Goal: Task Accomplishment & Management: Complete application form

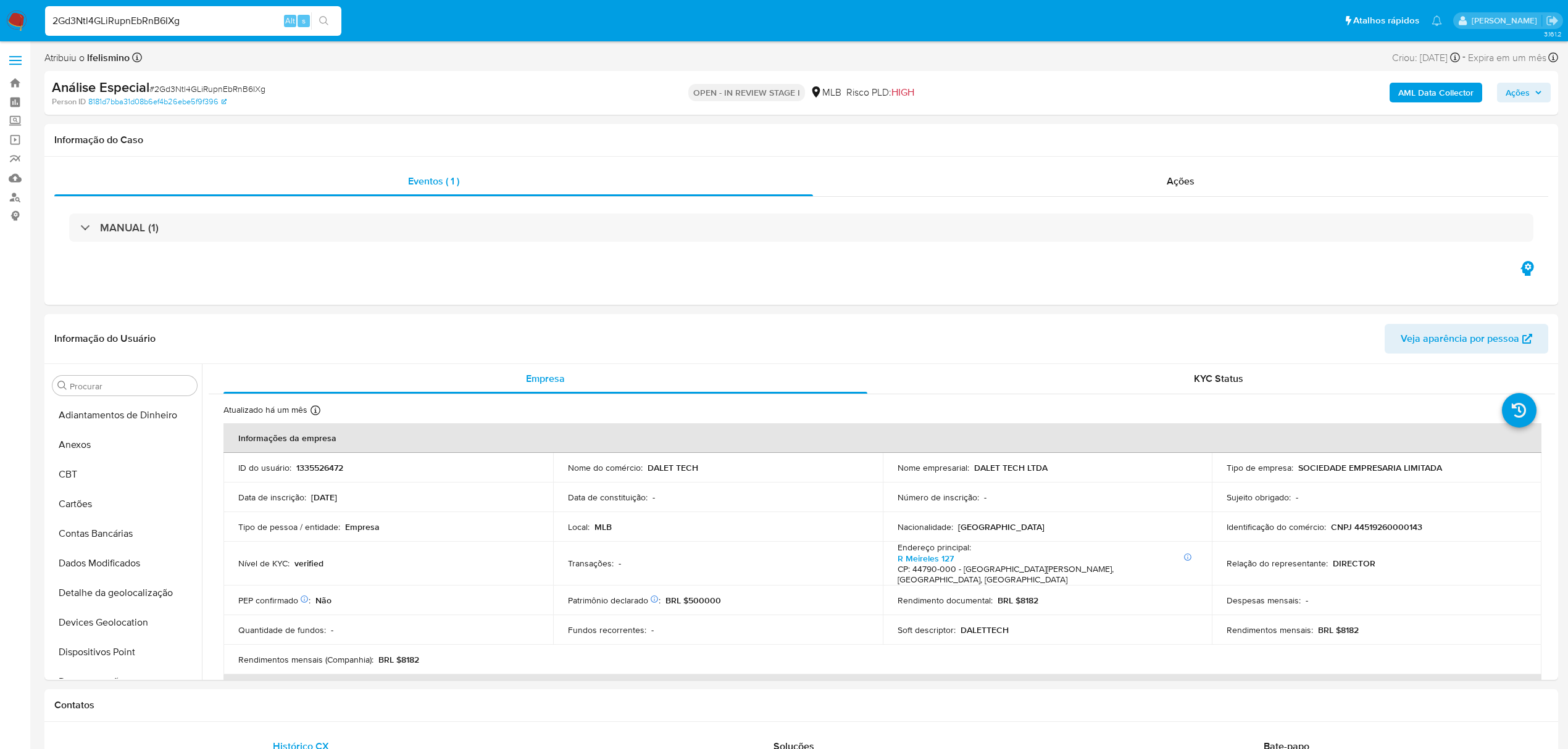
select select "10"
click at [77, 431] on button "Geral" at bounding box center [119, 437] width 144 height 30
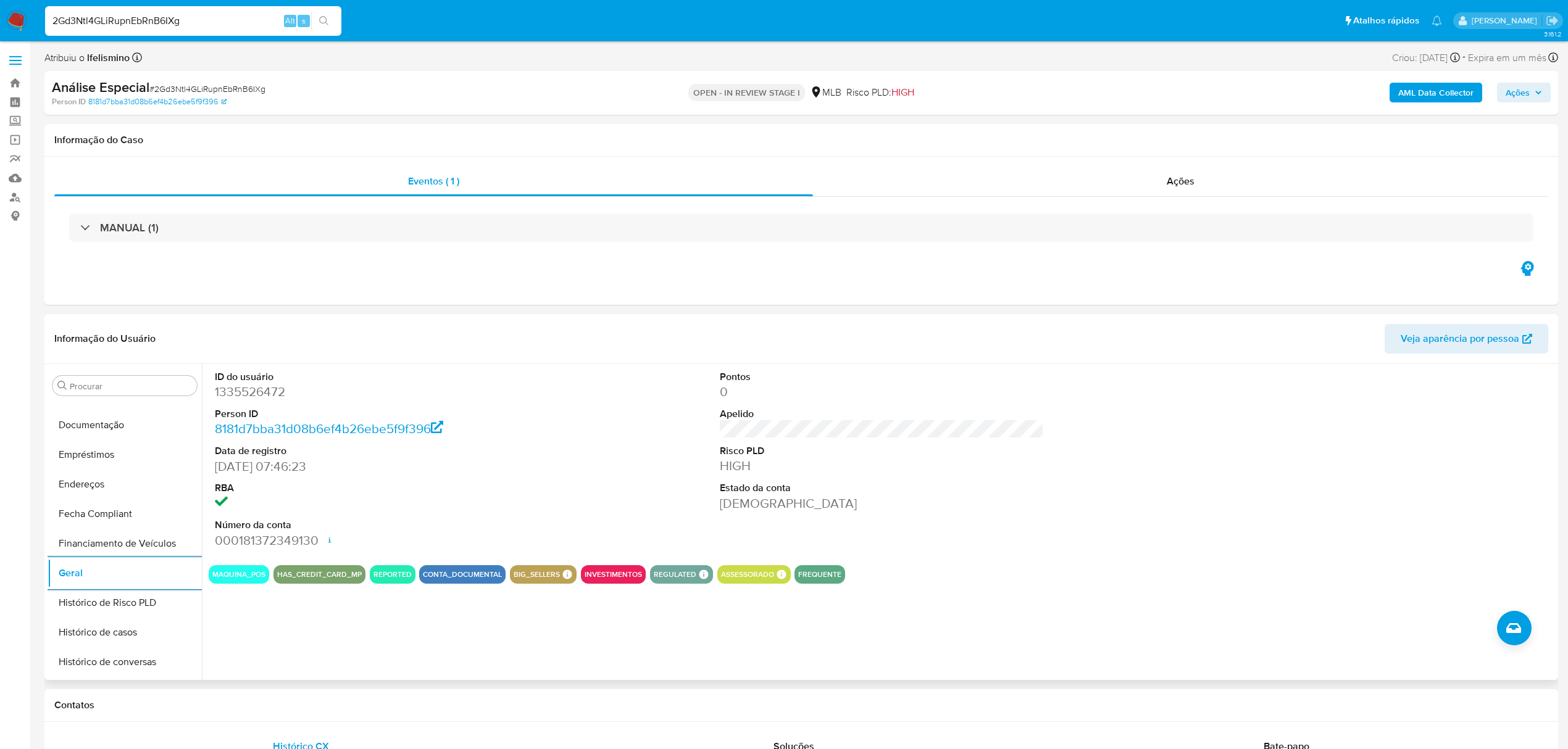
scroll to position [0, 0]
drag, startPoint x: 93, startPoint y: 658, endPoint x: 101, endPoint y: 632, distance: 27.2
click at [93, 660] on button "Dispositivos Point" at bounding box center [125, 652] width 154 height 30
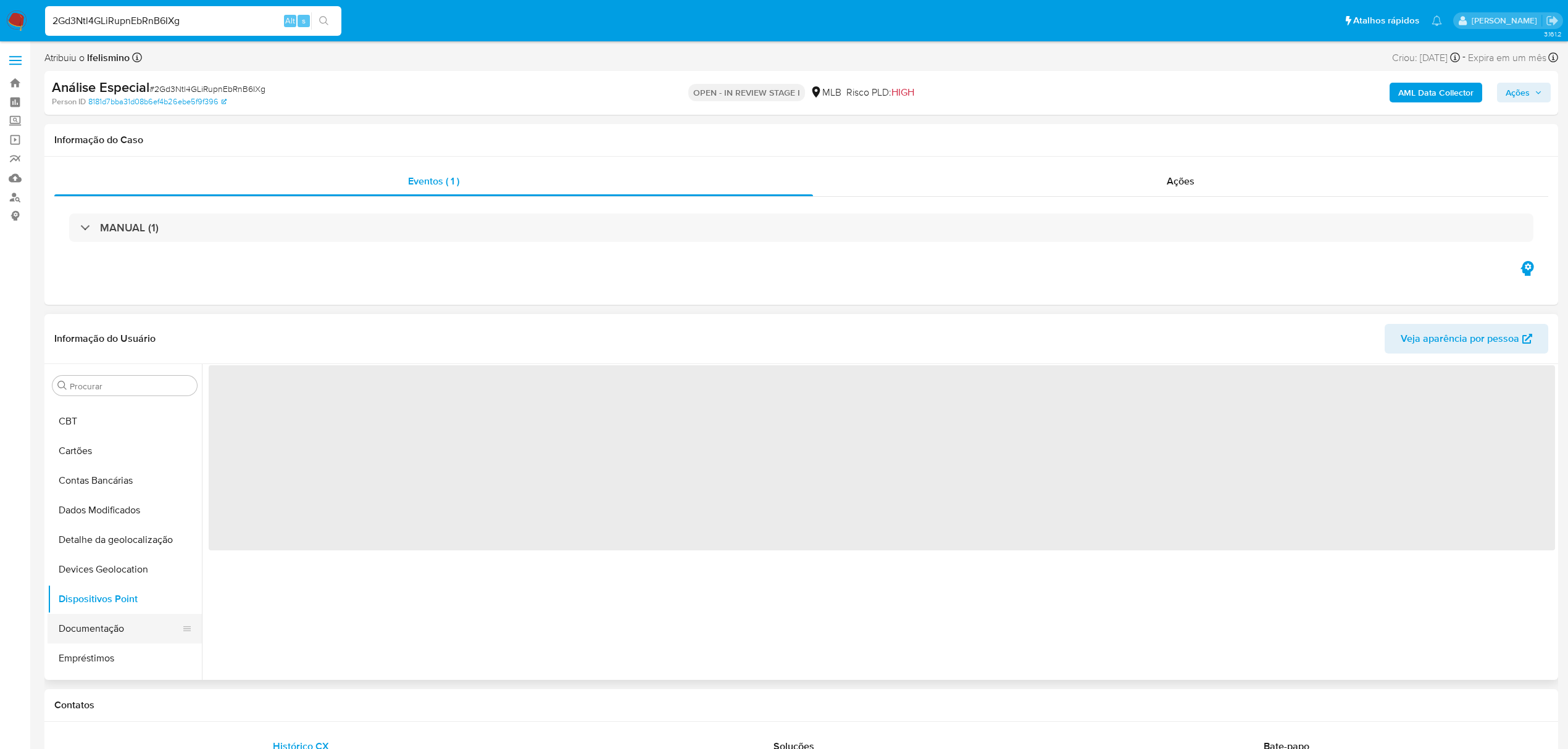
scroll to position [82, 0]
click at [95, 603] on button "Documentação" at bounding box center [119, 600] width 144 height 30
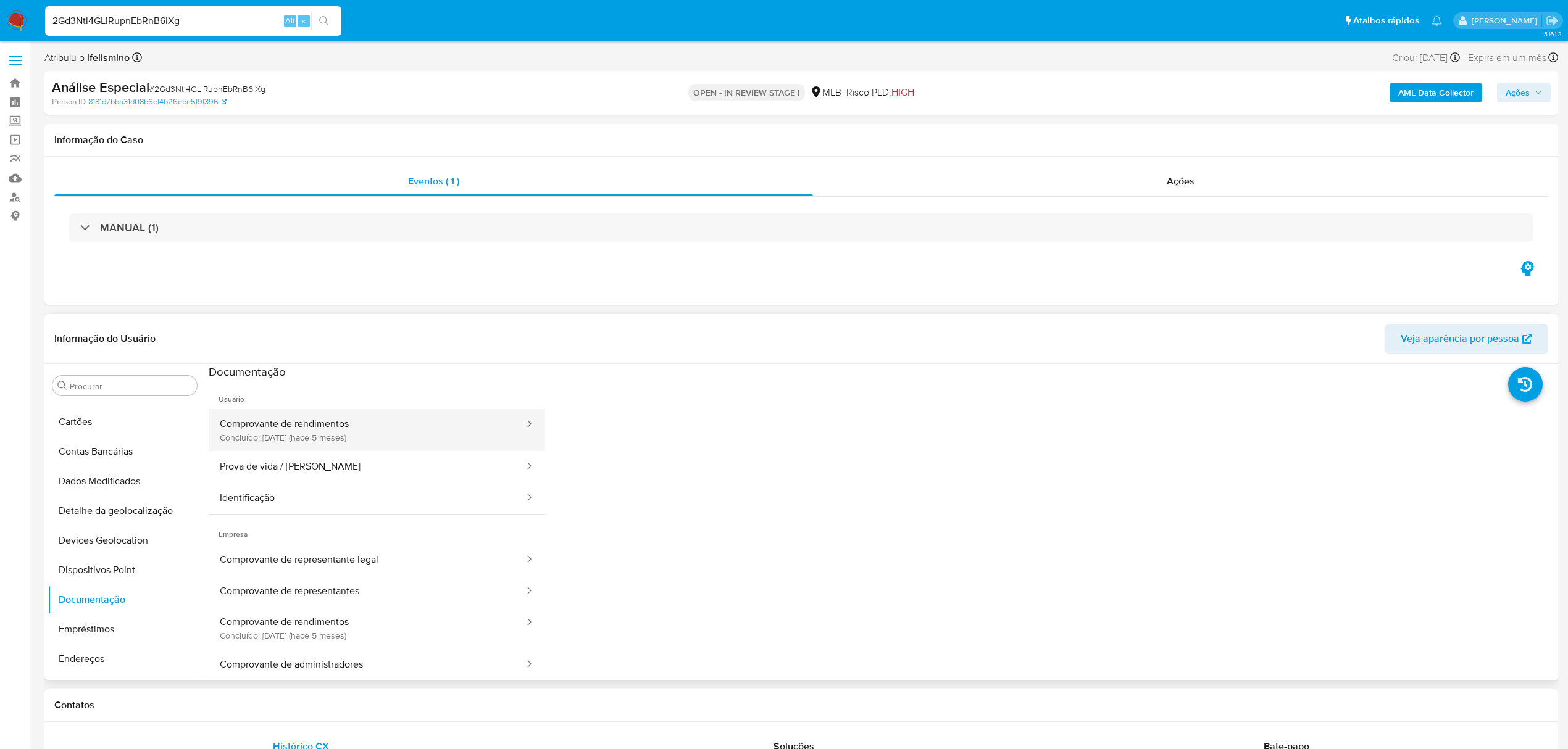
click at [405, 428] on button "Comprovante de rendimentos Concluído: 22/04/2025 (hace 5 meses)" at bounding box center [367, 430] width 317 height 42
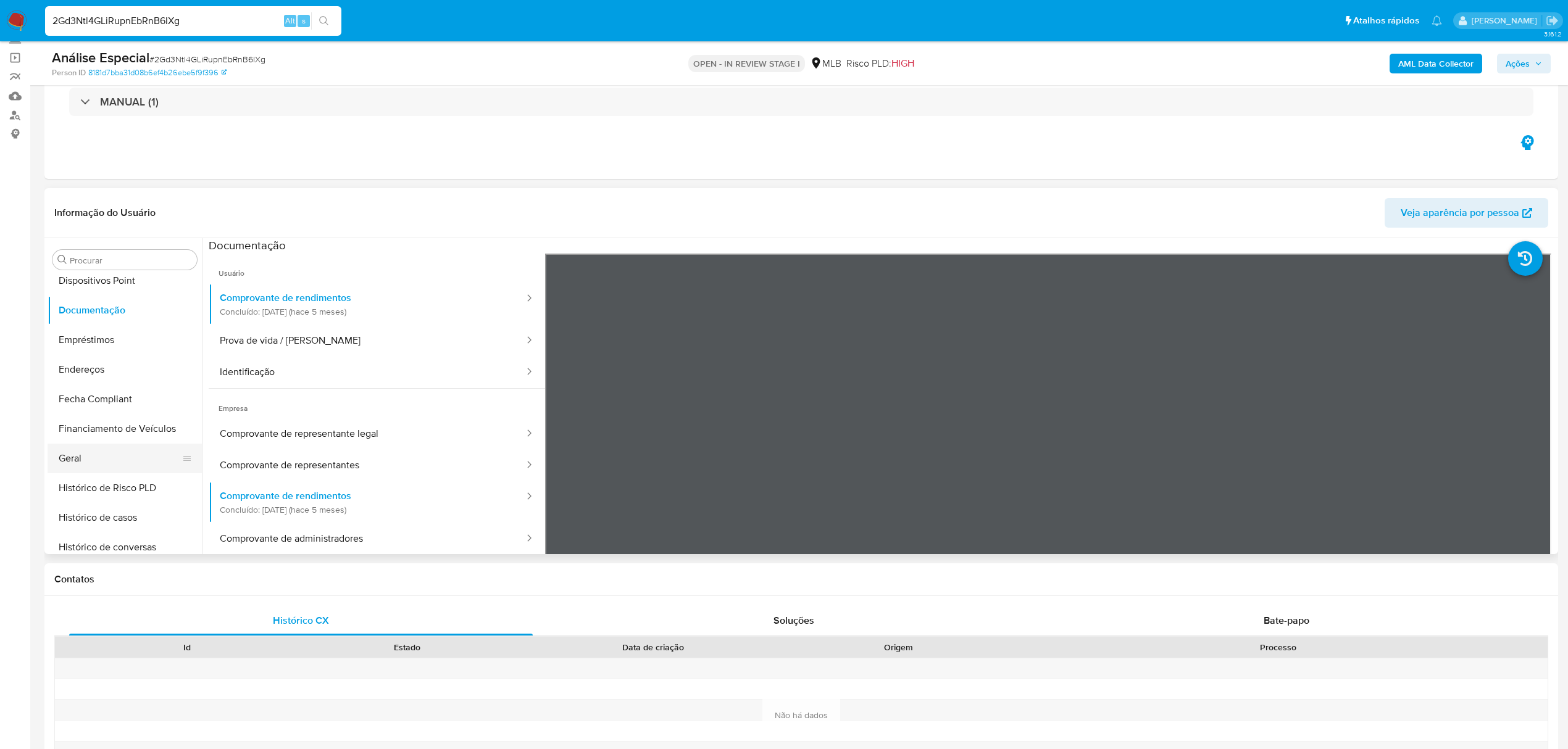
scroll to position [247, 0]
click at [83, 448] on button "Geral" at bounding box center [119, 457] width 144 height 30
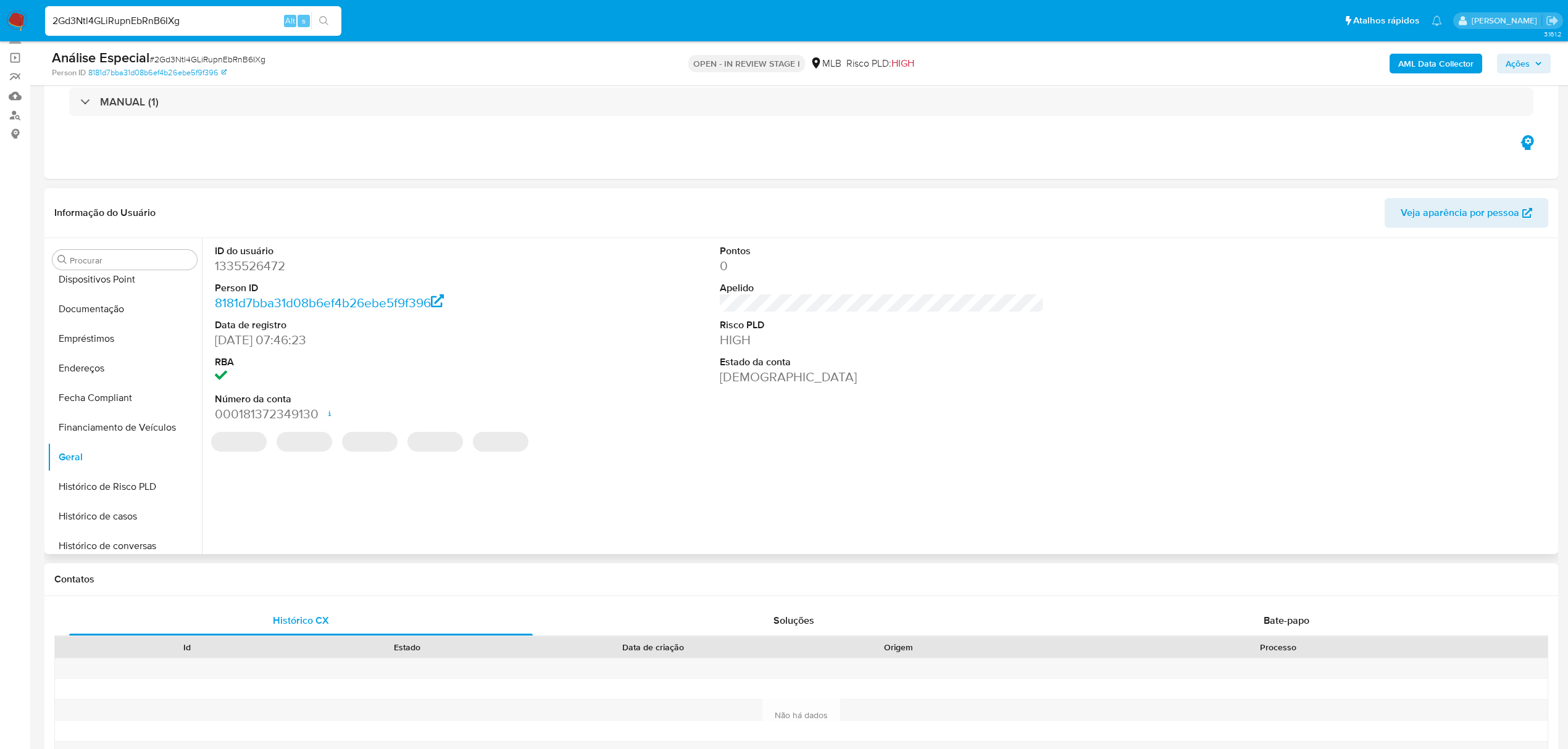
click at [257, 267] on dd "1335526472" at bounding box center [377, 266] width 324 height 17
copy dd "1335526472"
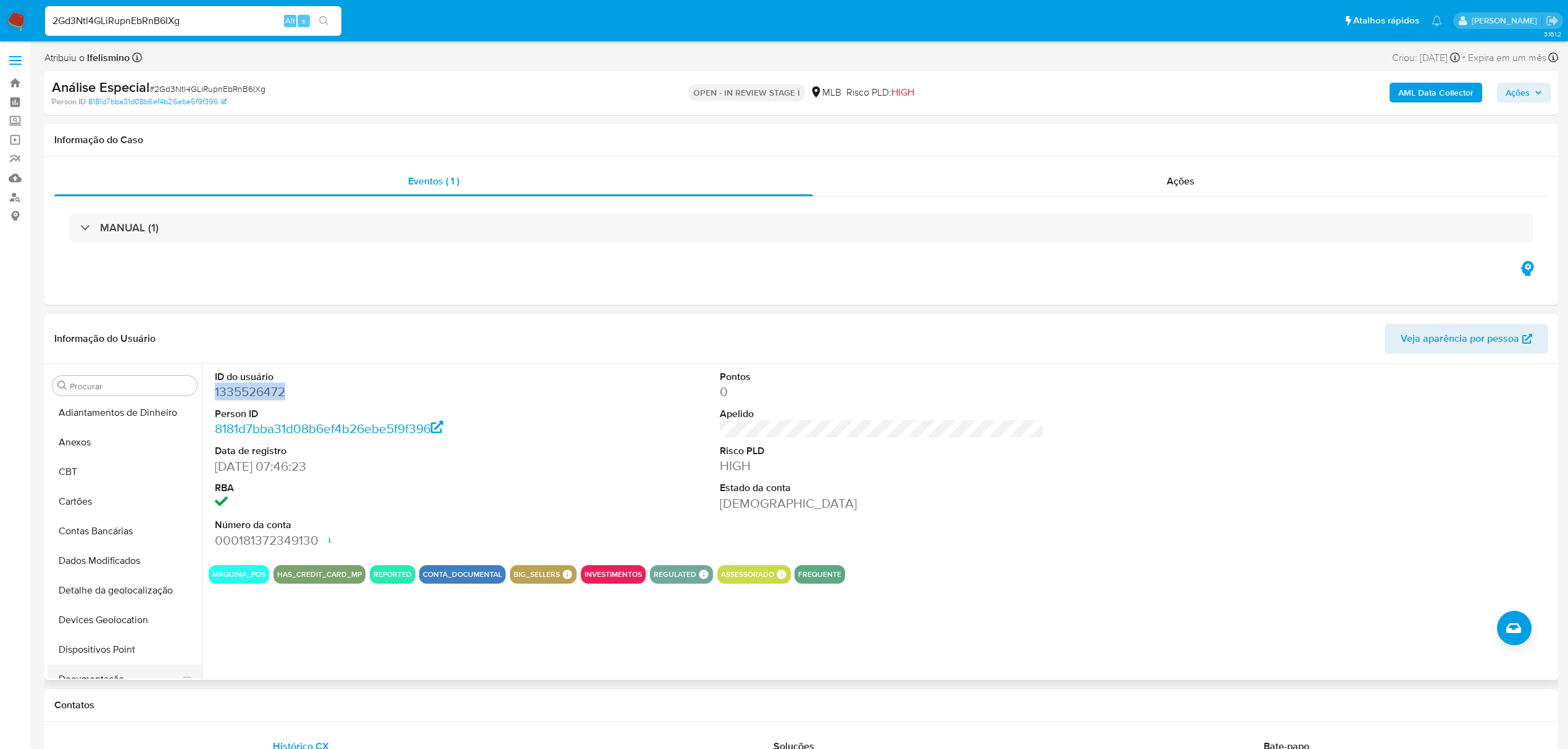
scroll to position [0, 0]
click at [92, 448] on button "Anexos" at bounding box center [119, 445] width 144 height 30
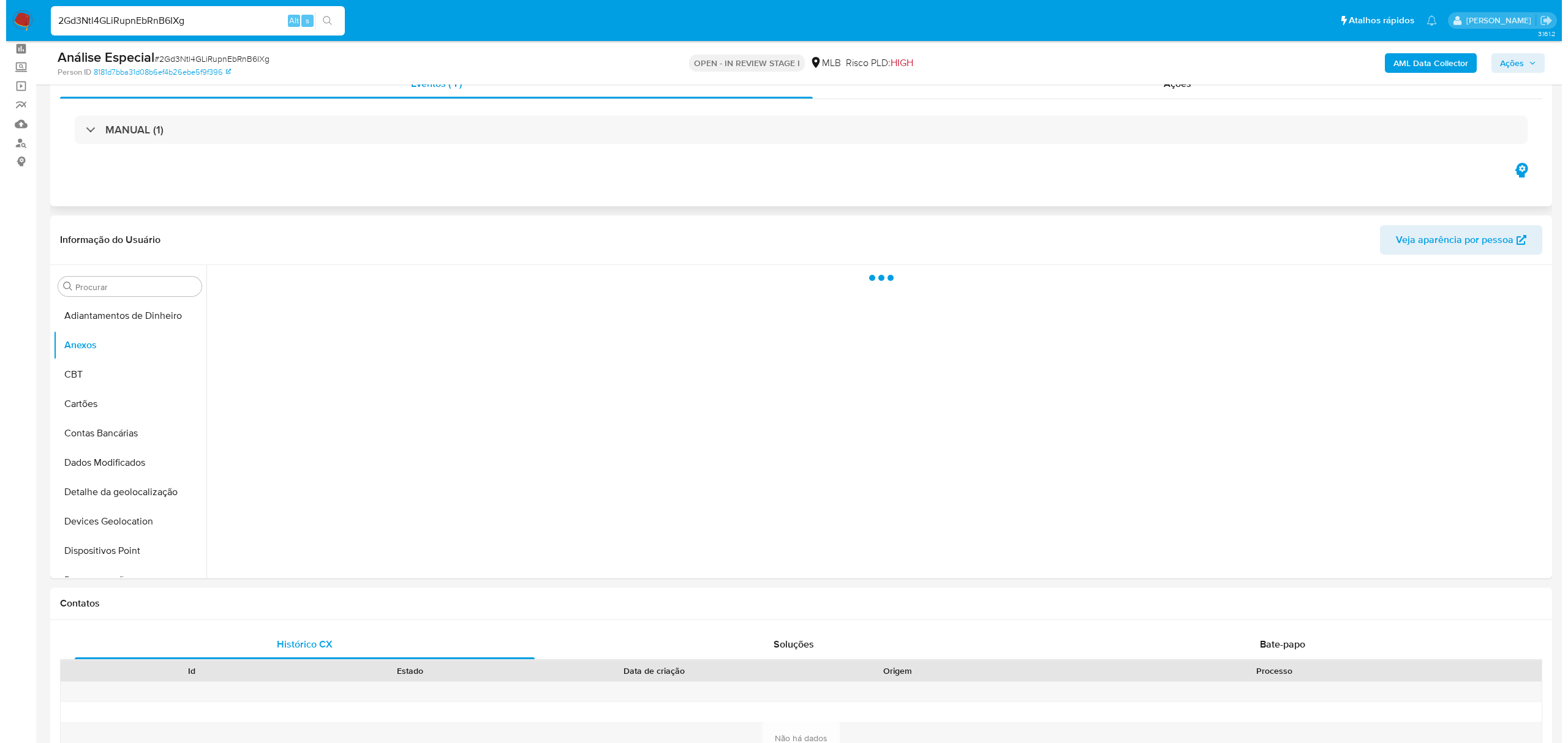
scroll to position [81, 0]
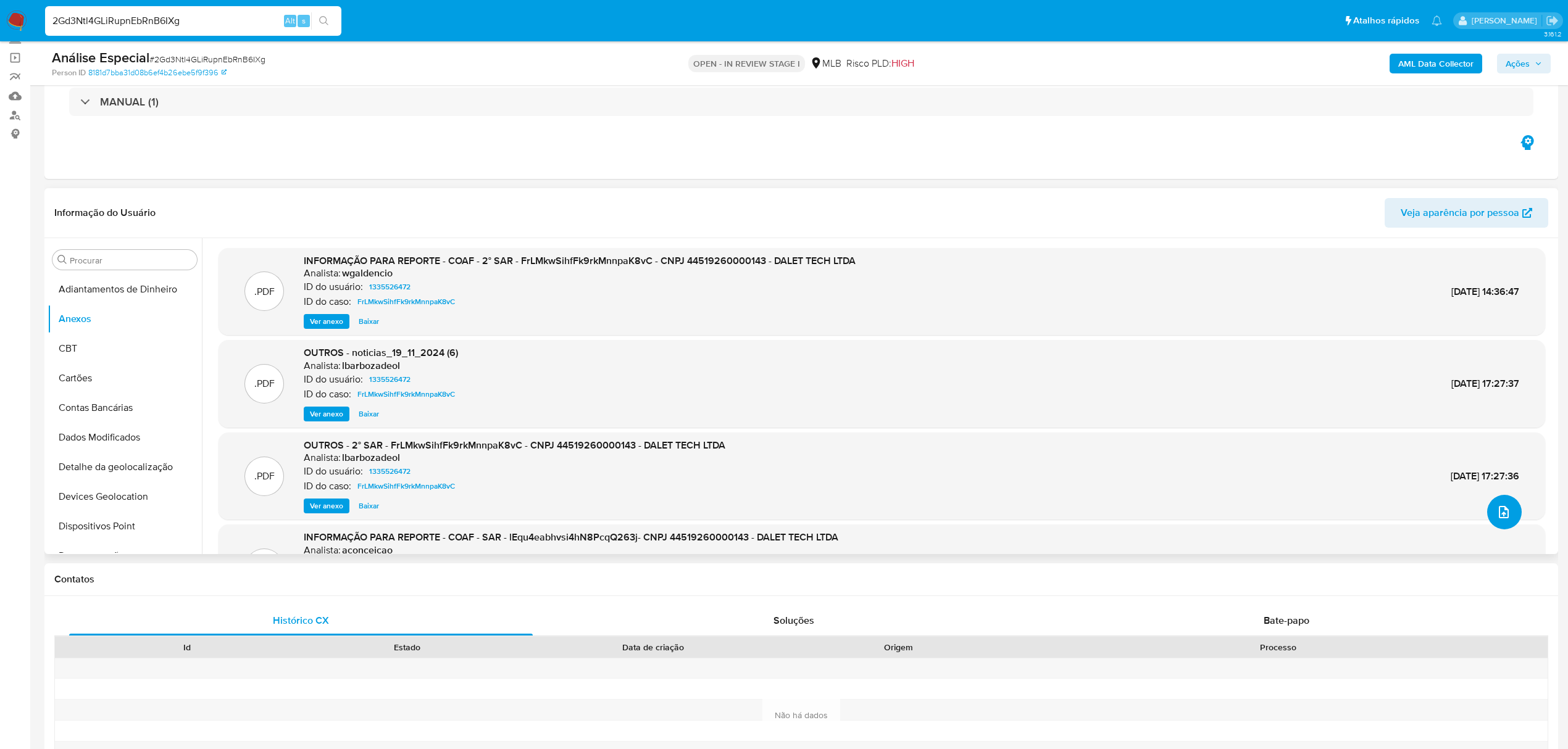
click at [1498, 505] on icon "upload-file" at bounding box center [1504, 512] width 15 height 15
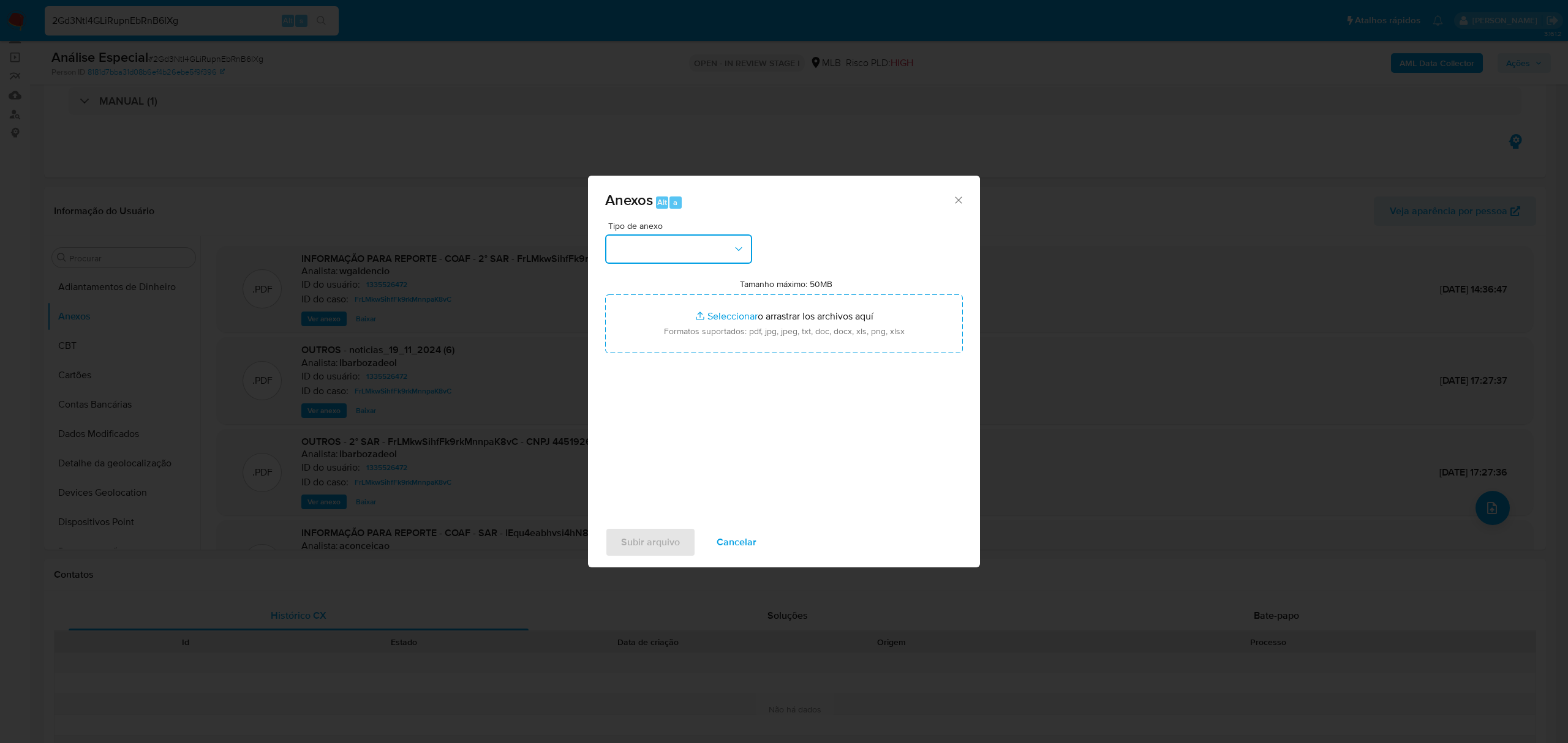
click at [689, 248] on button "button" at bounding box center [679, 249] width 147 height 29
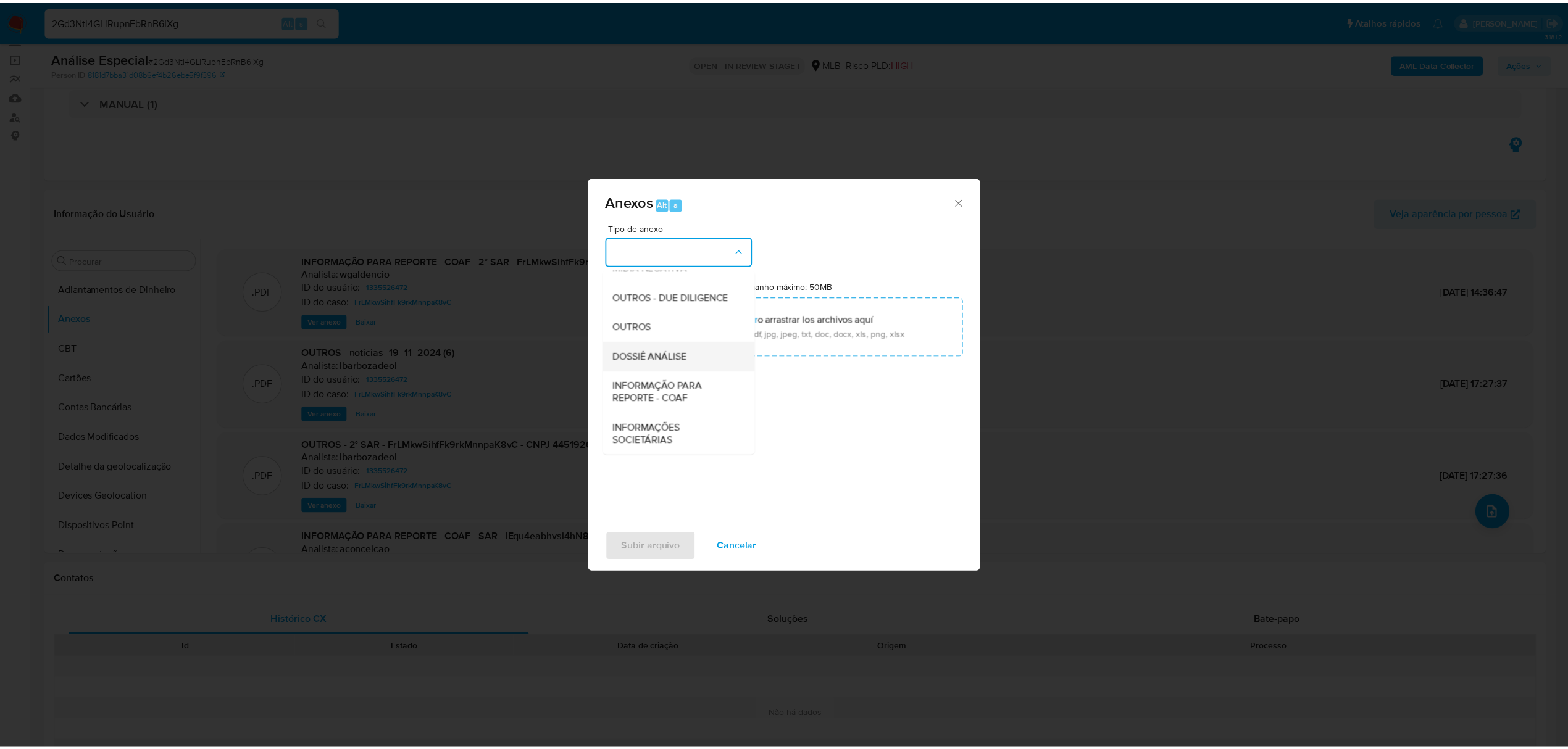
scroll to position [190, 0]
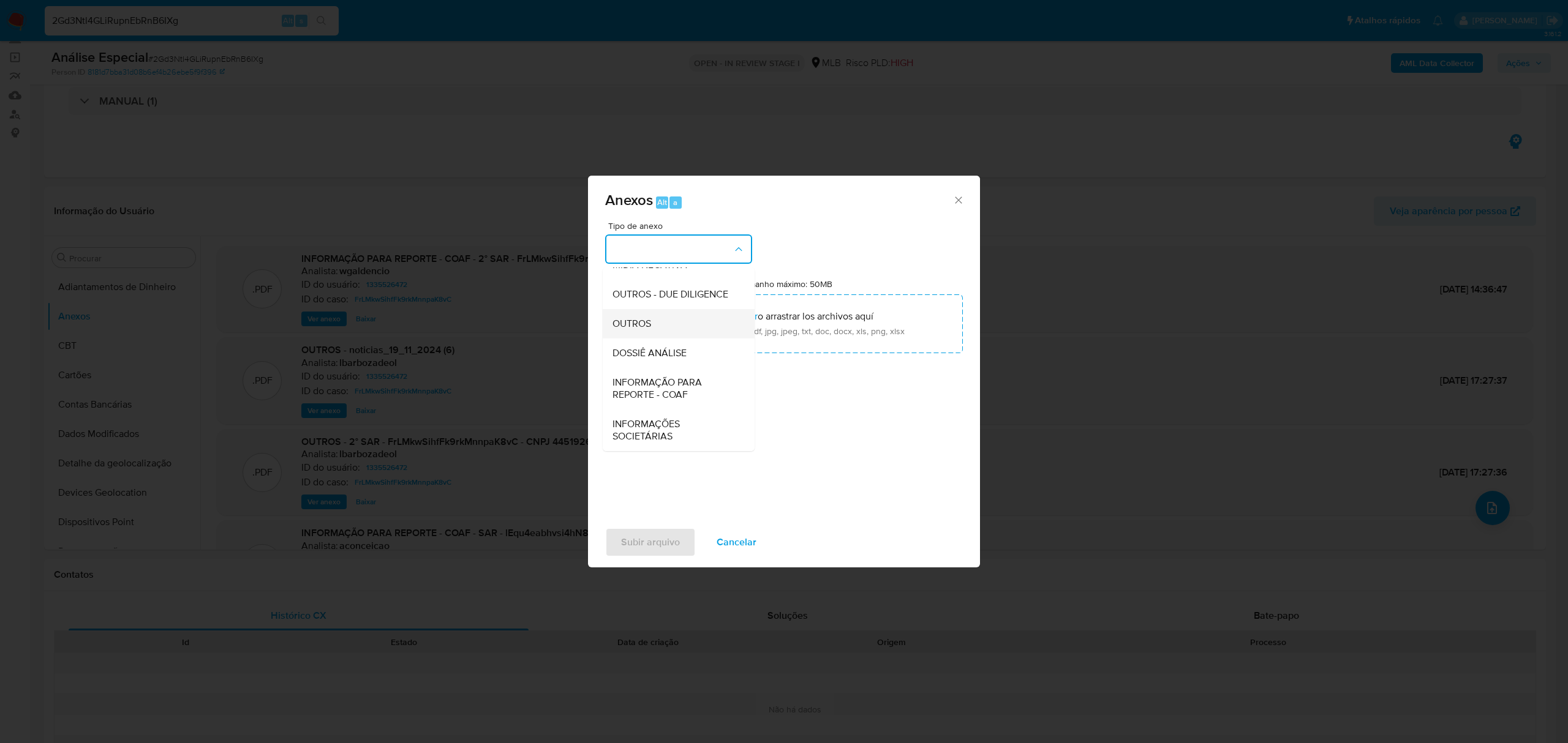
click at [660, 336] on div "OUTROS" at bounding box center [675, 324] width 125 height 29
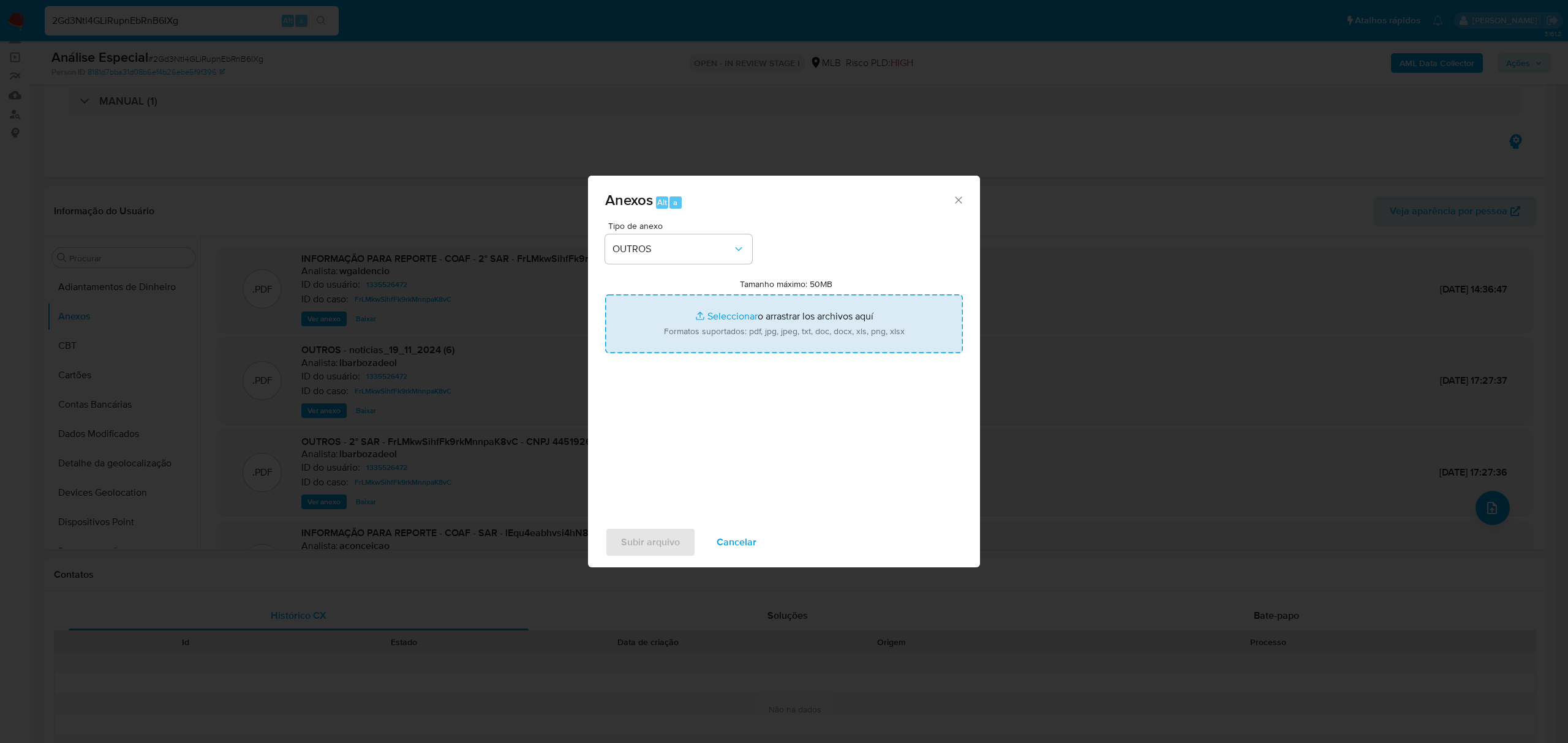
type input "C:\fakepath\Mulan 1335526472_2025_09_29_14_23_18 DALET TECH LTDA.pdf"
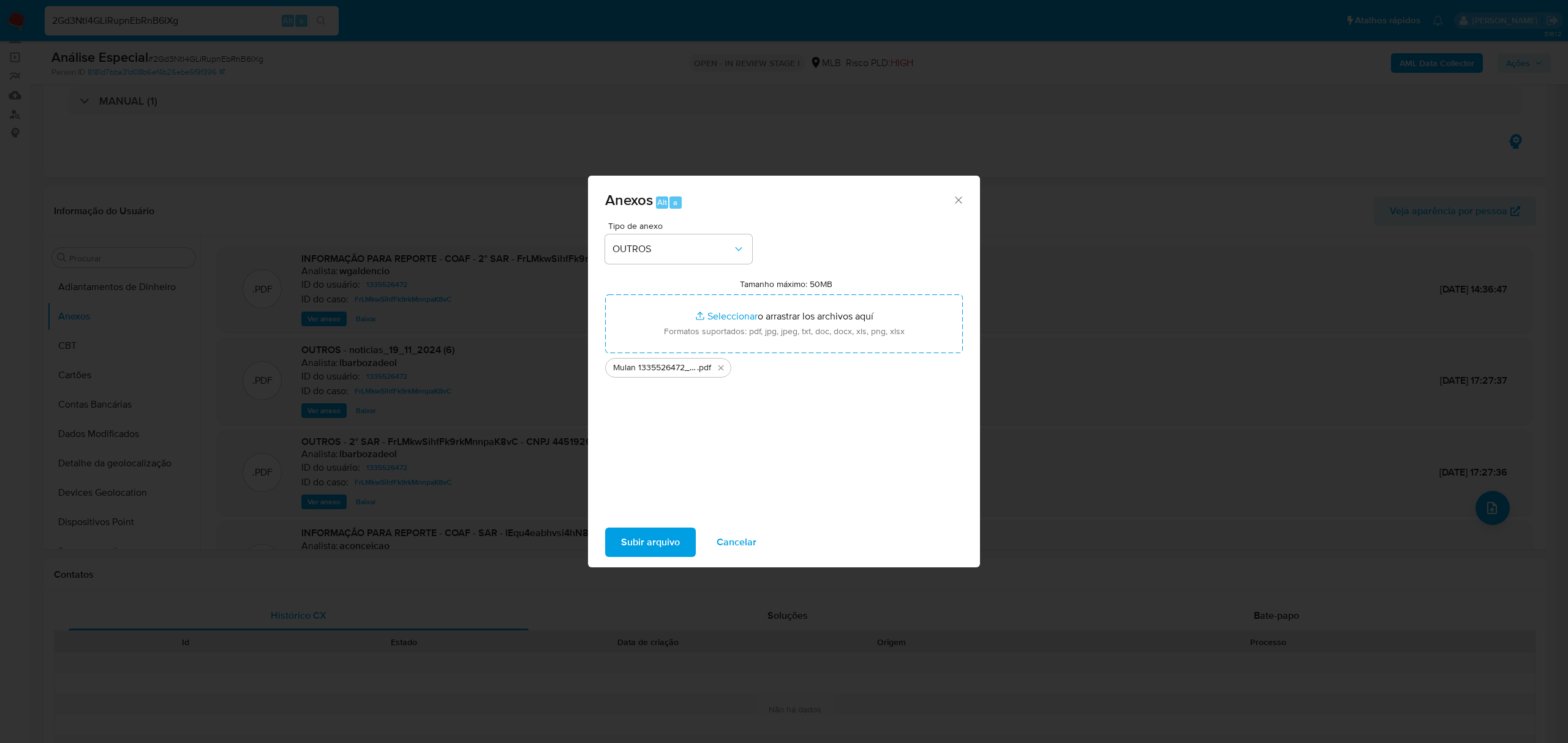
click at [665, 549] on span "Subir arquivo" at bounding box center [651, 543] width 59 height 27
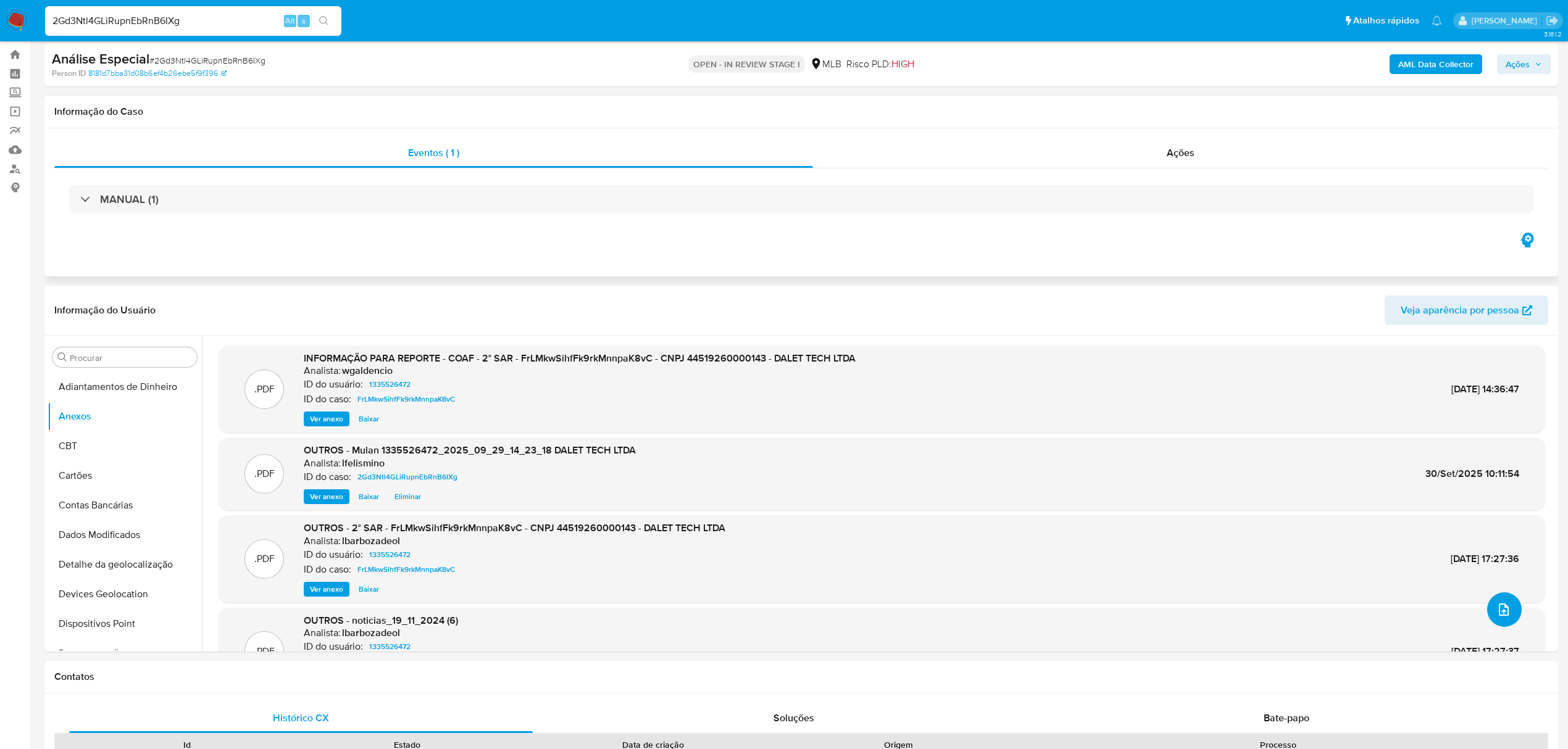
scroll to position [0, 0]
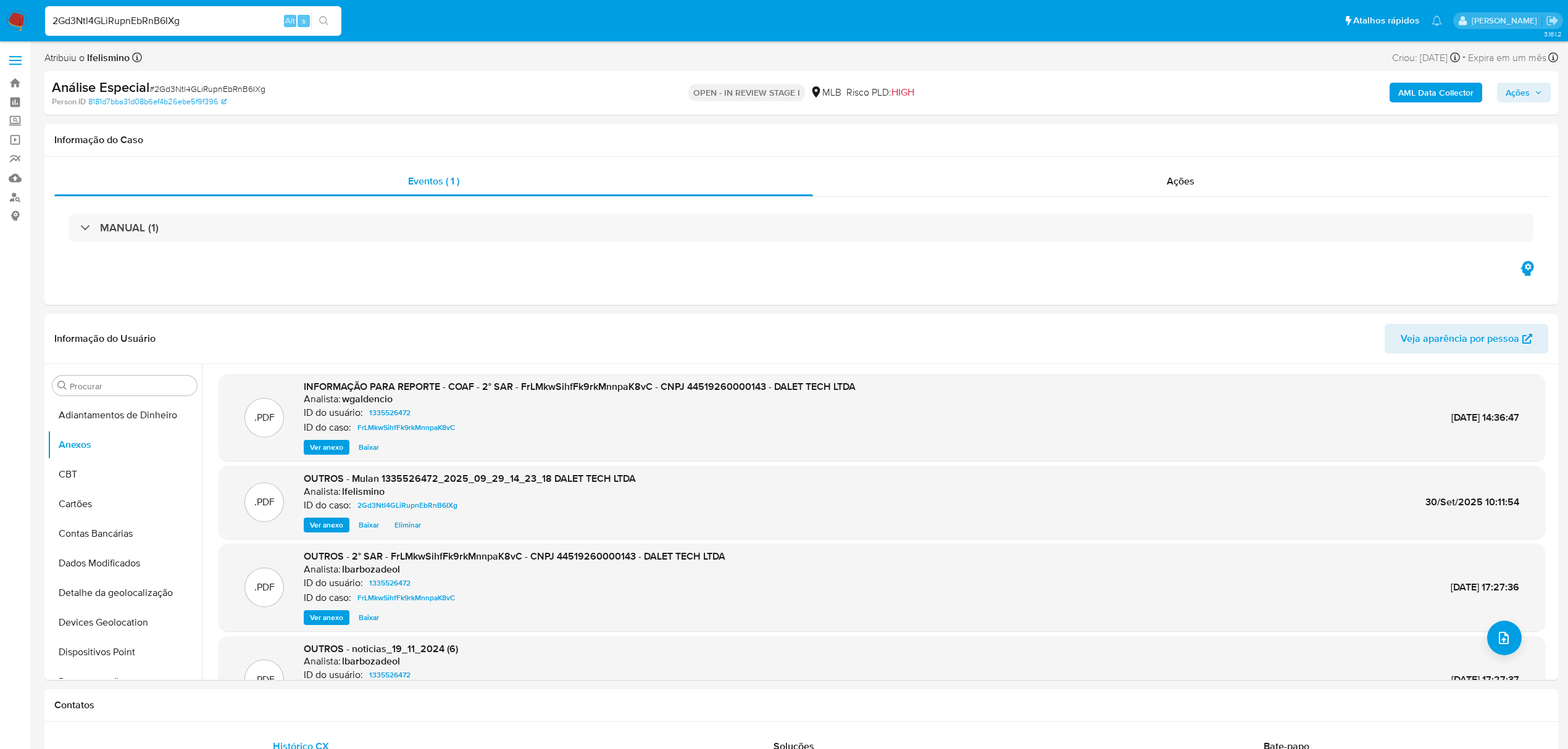
click at [1446, 92] on b "AML Data Collector" at bounding box center [1436, 92] width 75 height 19
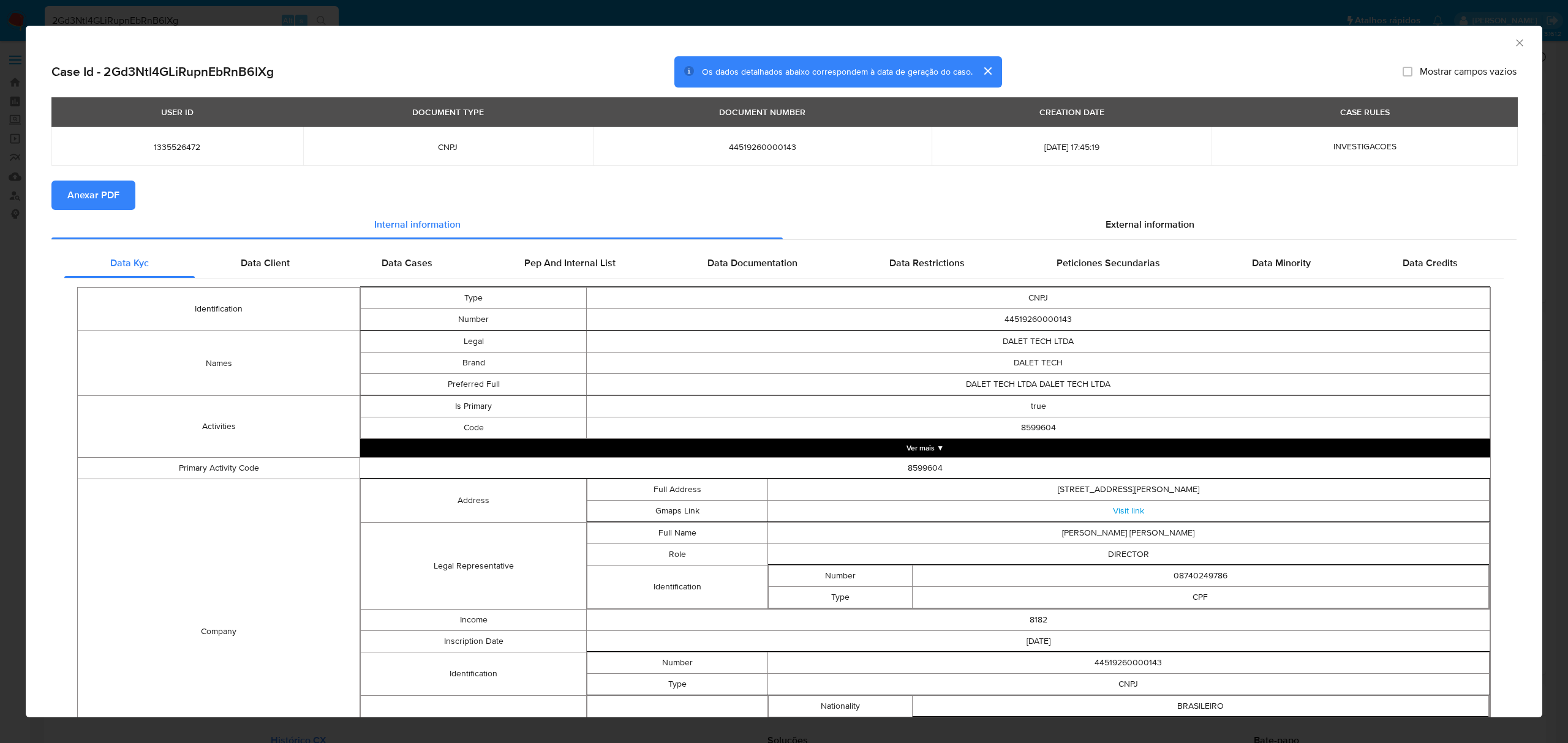
click at [89, 202] on span "Anexar PDF" at bounding box center [93, 195] width 52 height 27
click at [539, 23] on div "AML Data Collector Case Id - 2Gd3Ntl4GLiRupnEbRnB6IXg Os dados detalhados abaix…" at bounding box center [784, 372] width 1568 height 743
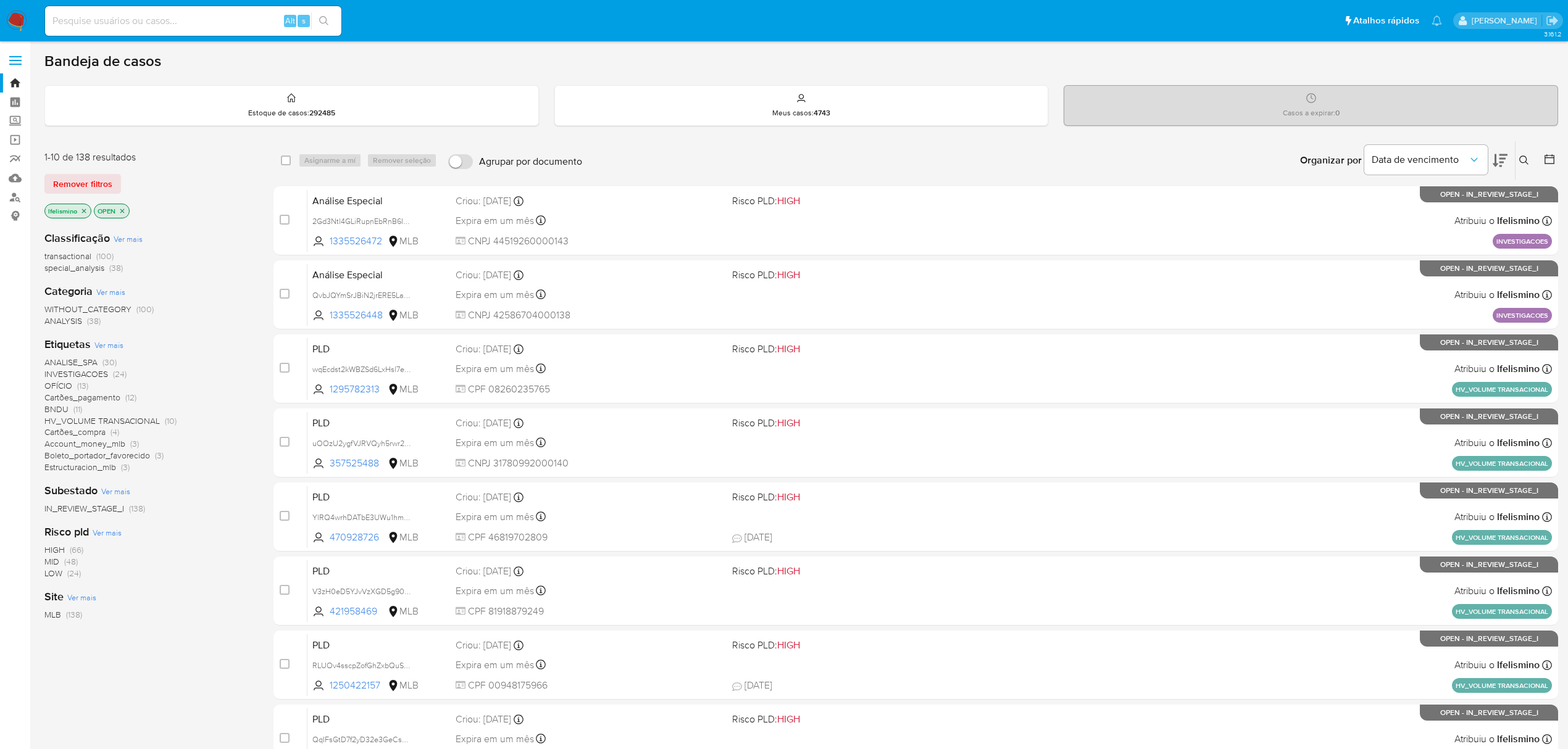
drag, startPoint x: 20, startPoint y: 68, endPoint x: 7, endPoint y: 78, distance: 16.4
click at [20, 68] on label at bounding box center [15, 60] width 31 height 26
click at [0, 0] on input "checkbox" at bounding box center [0, 0] width 0 height 0
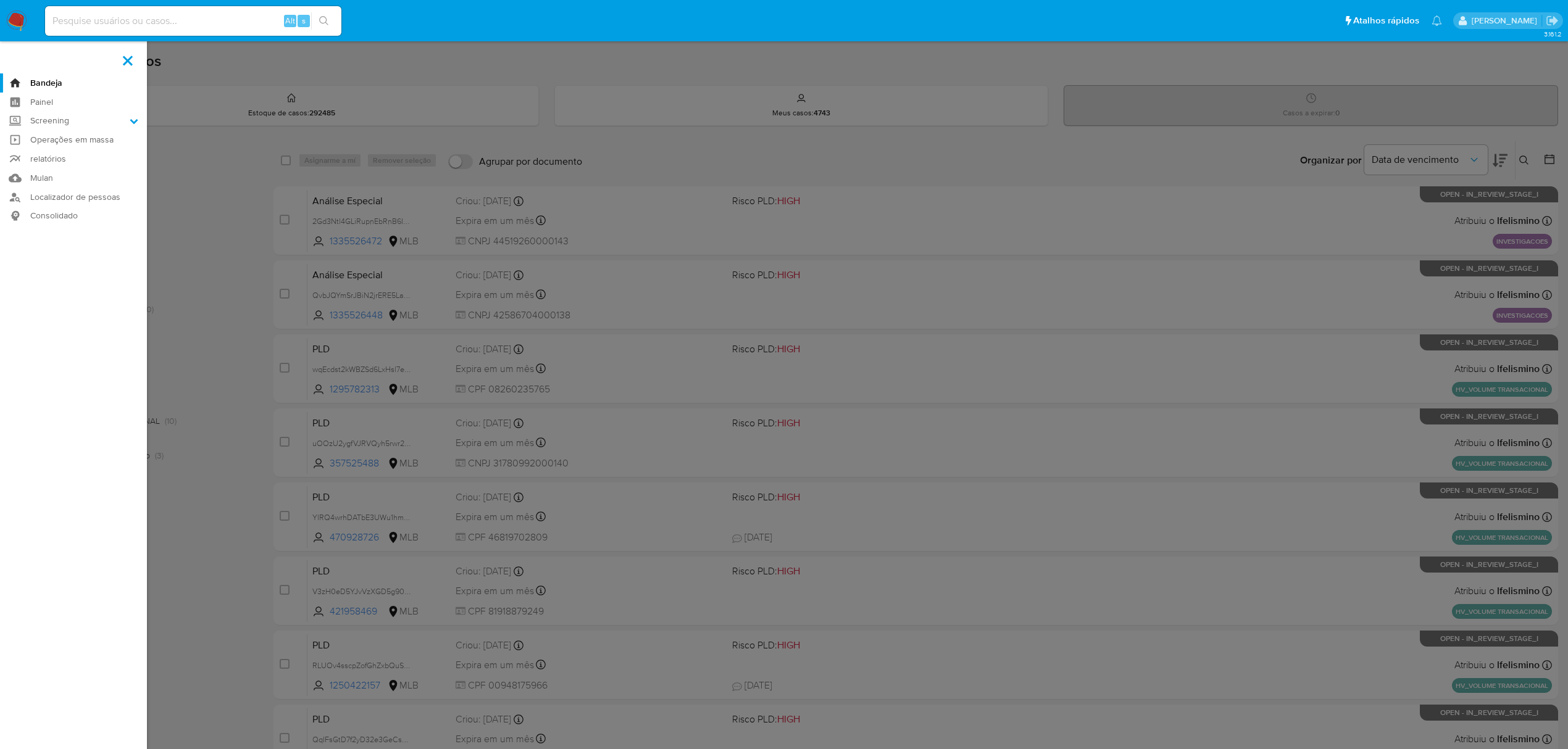
click at [196, 228] on label at bounding box center [784, 374] width 1568 height 749
click at [0, 0] on input "checkbox" at bounding box center [0, 0] width 0 height 0
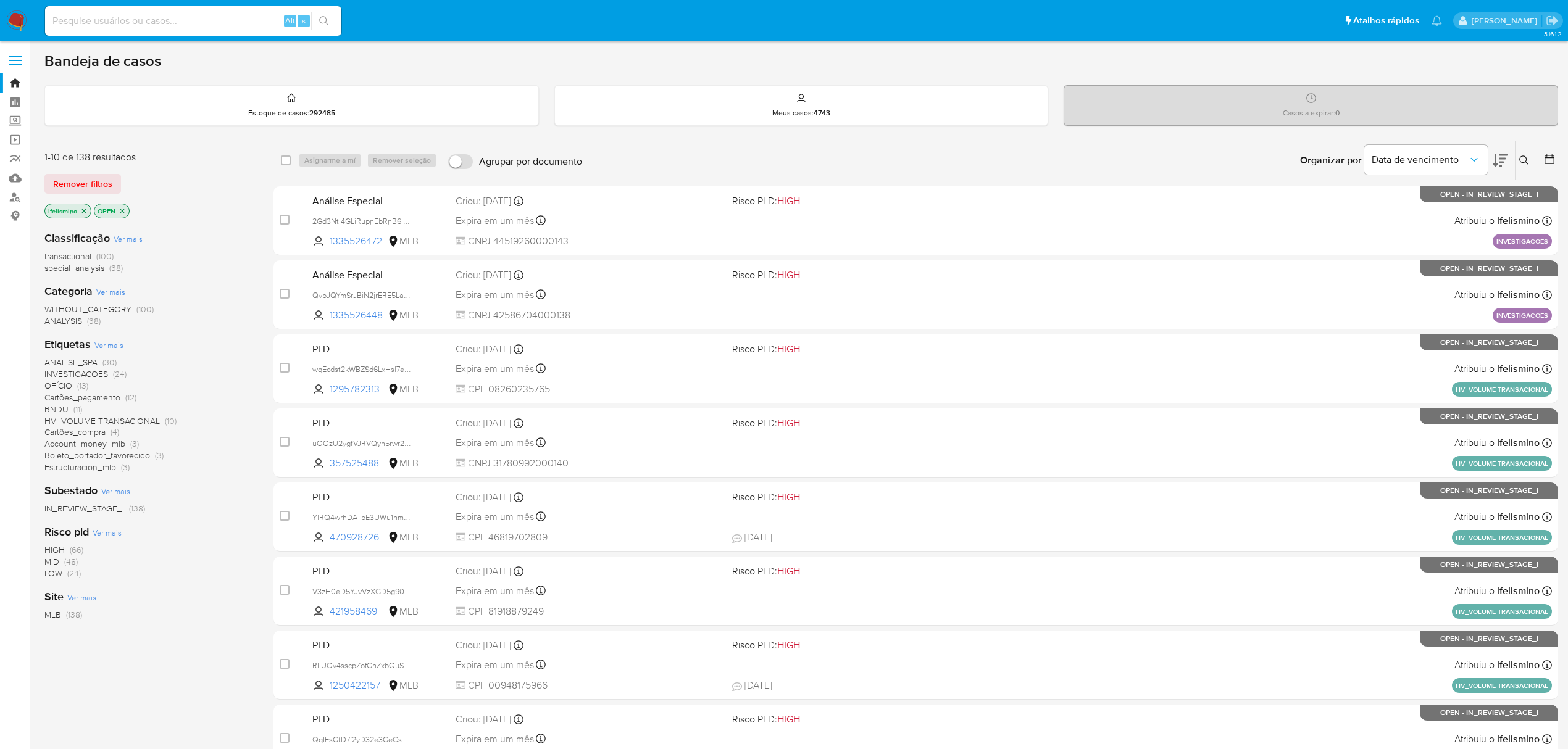
click at [84, 207] on icon "close-filter" at bounding box center [84, 211] width 7 height 7
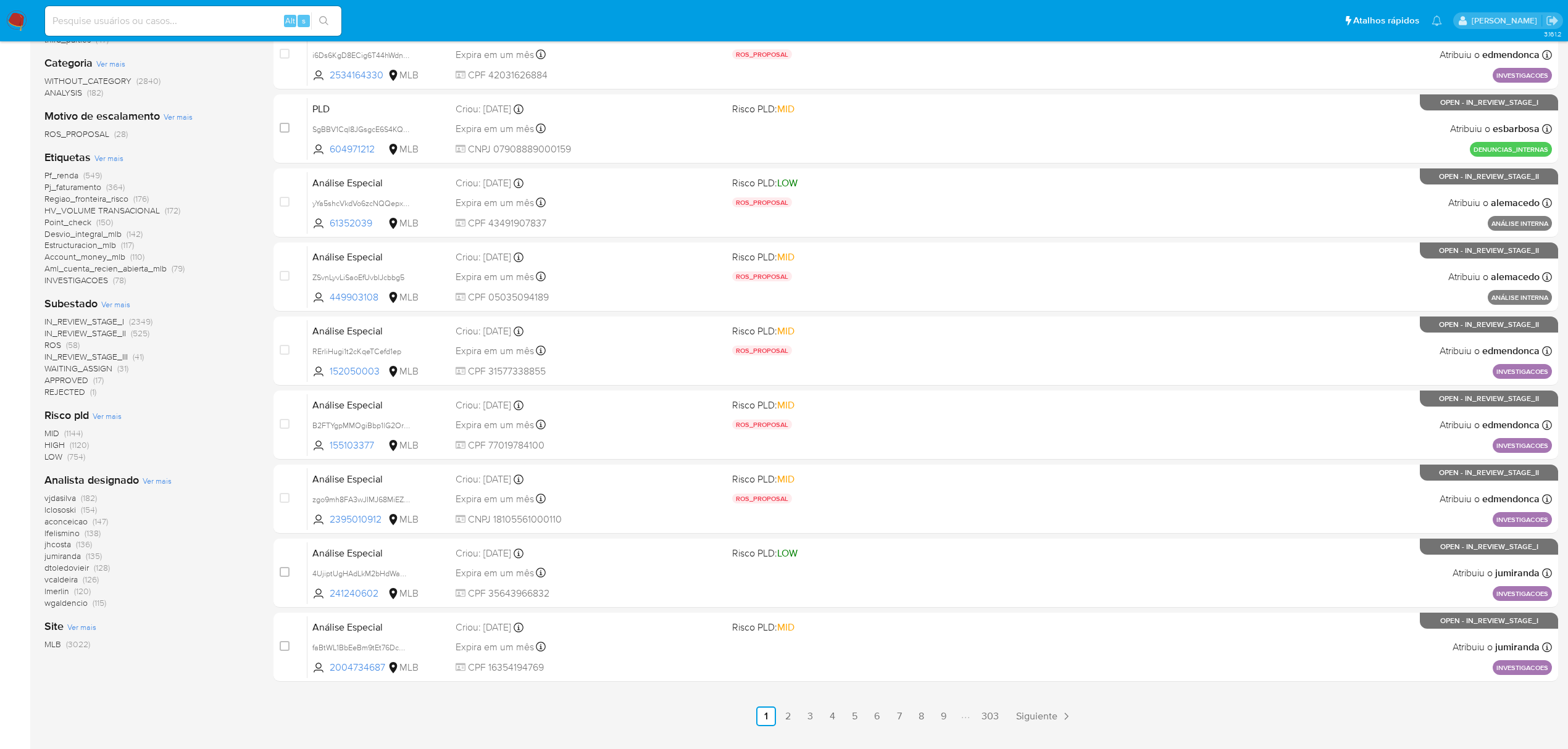
scroll to position [247, 0]
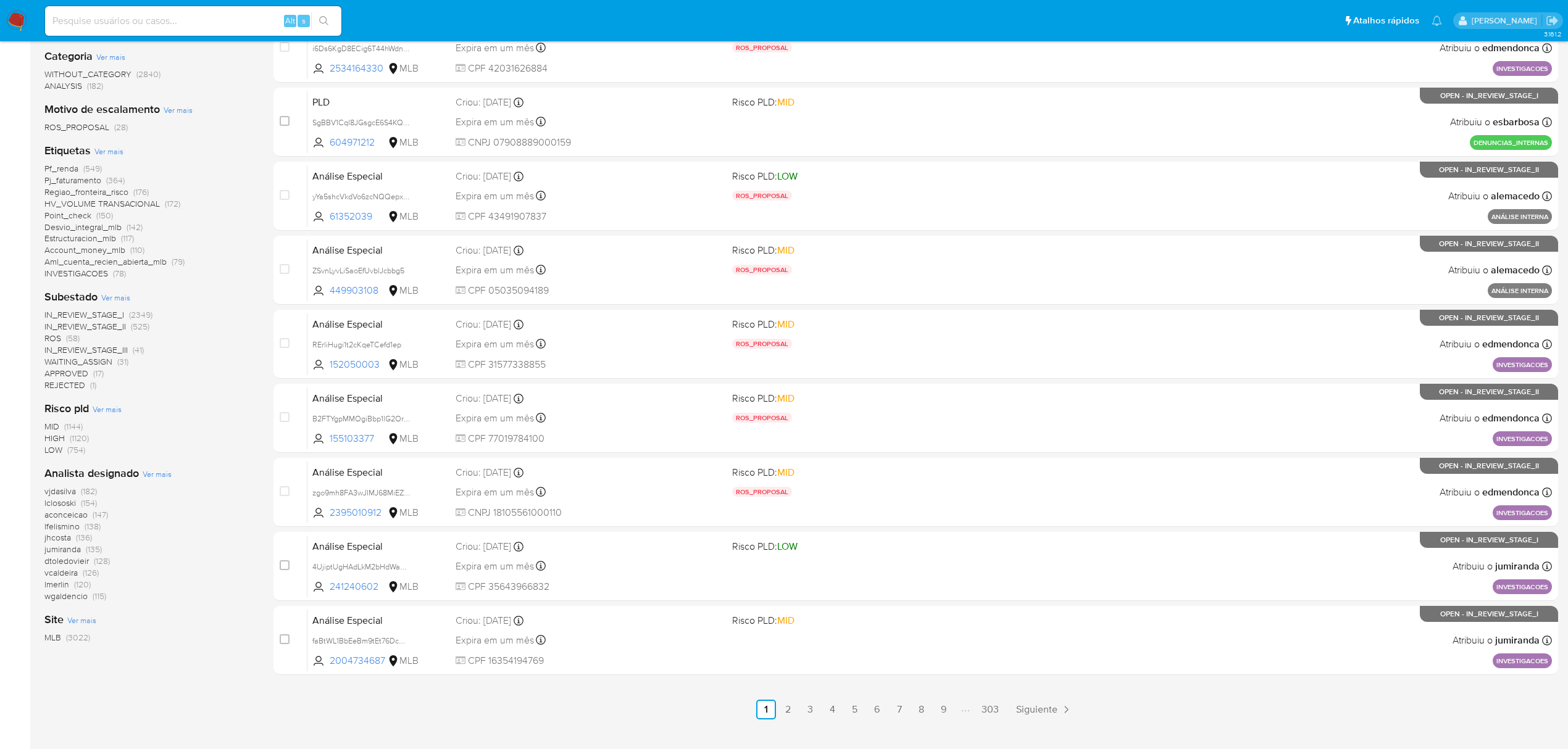
click at [58, 336] on span "ROS" at bounding box center [52, 338] width 17 height 12
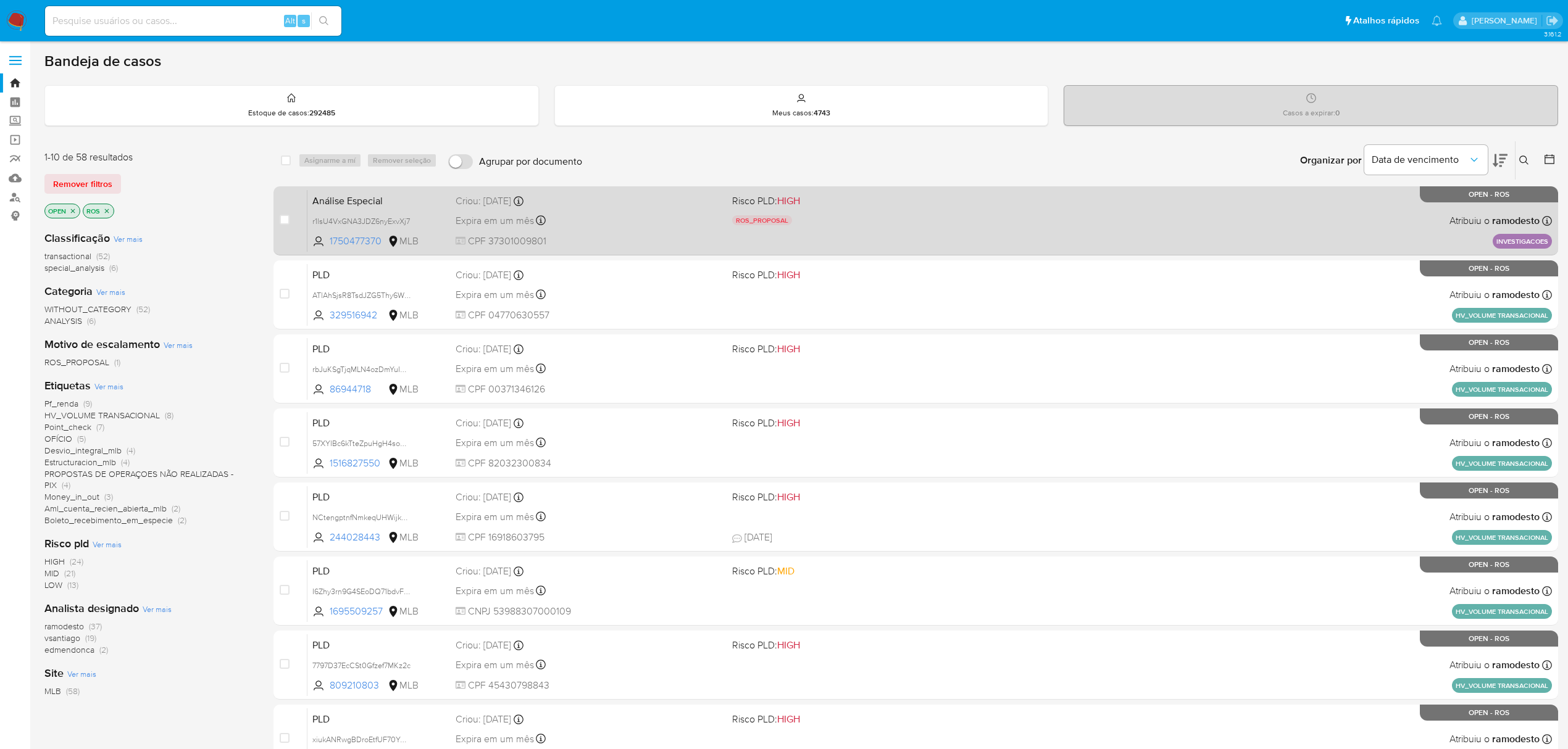
click at [650, 238] on span "CPF 37301009801" at bounding box center [589, 241] width 266 height 13
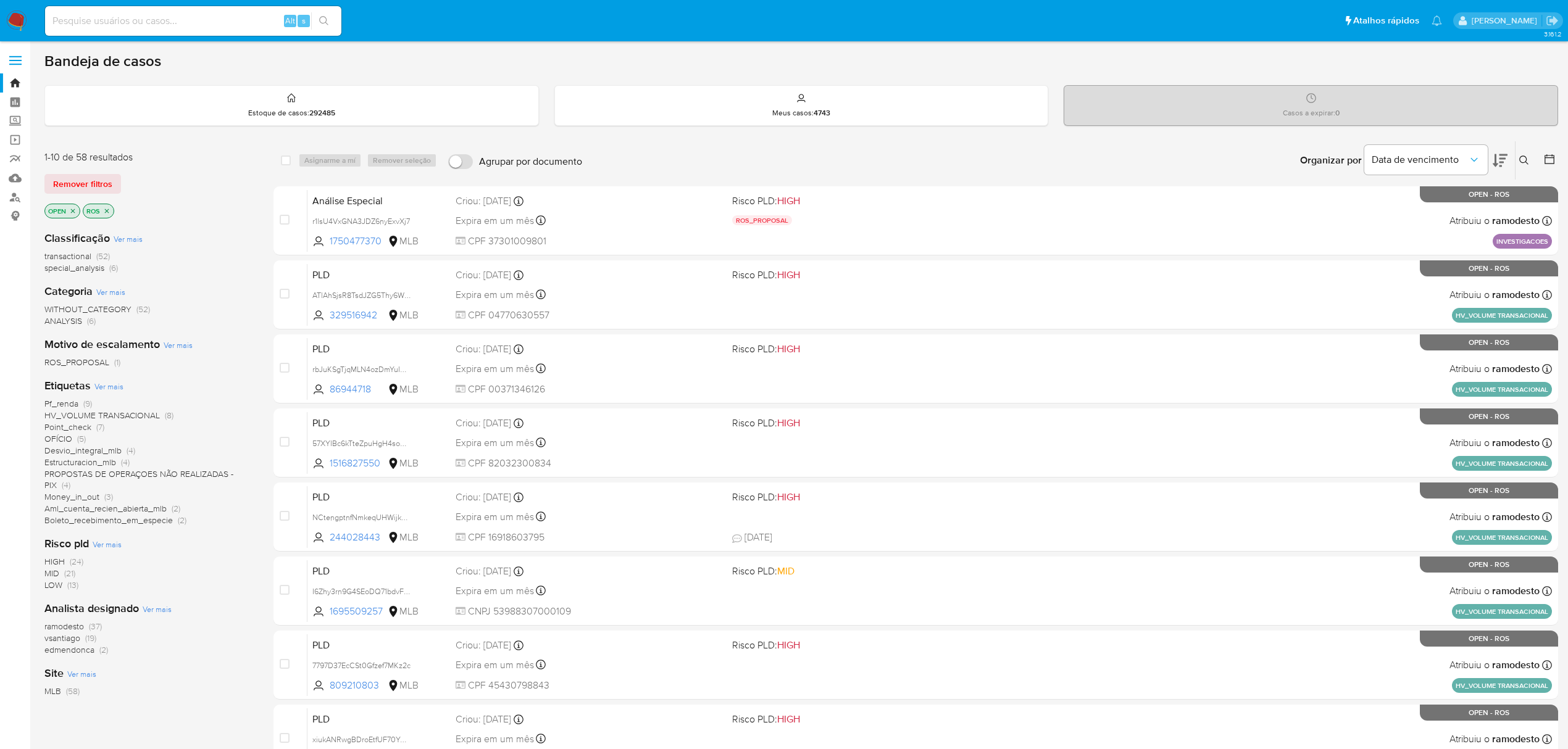
click at [48, 636] on span "vsantiago" at bounding box center [62, 638] width 36 height 12
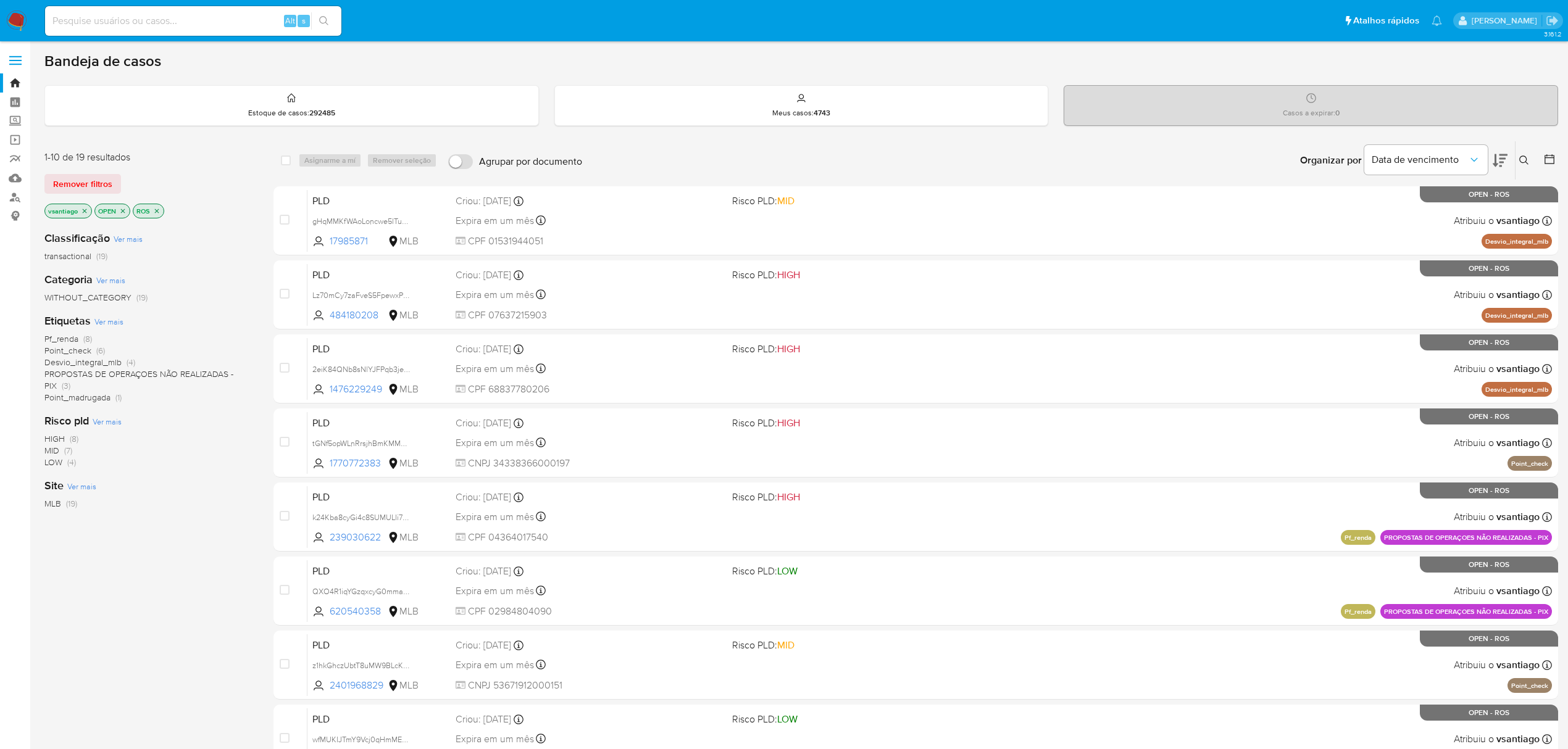
click at [156, 208] on icon "close-filter" at bounding box center [156, 211] width 7 height 7
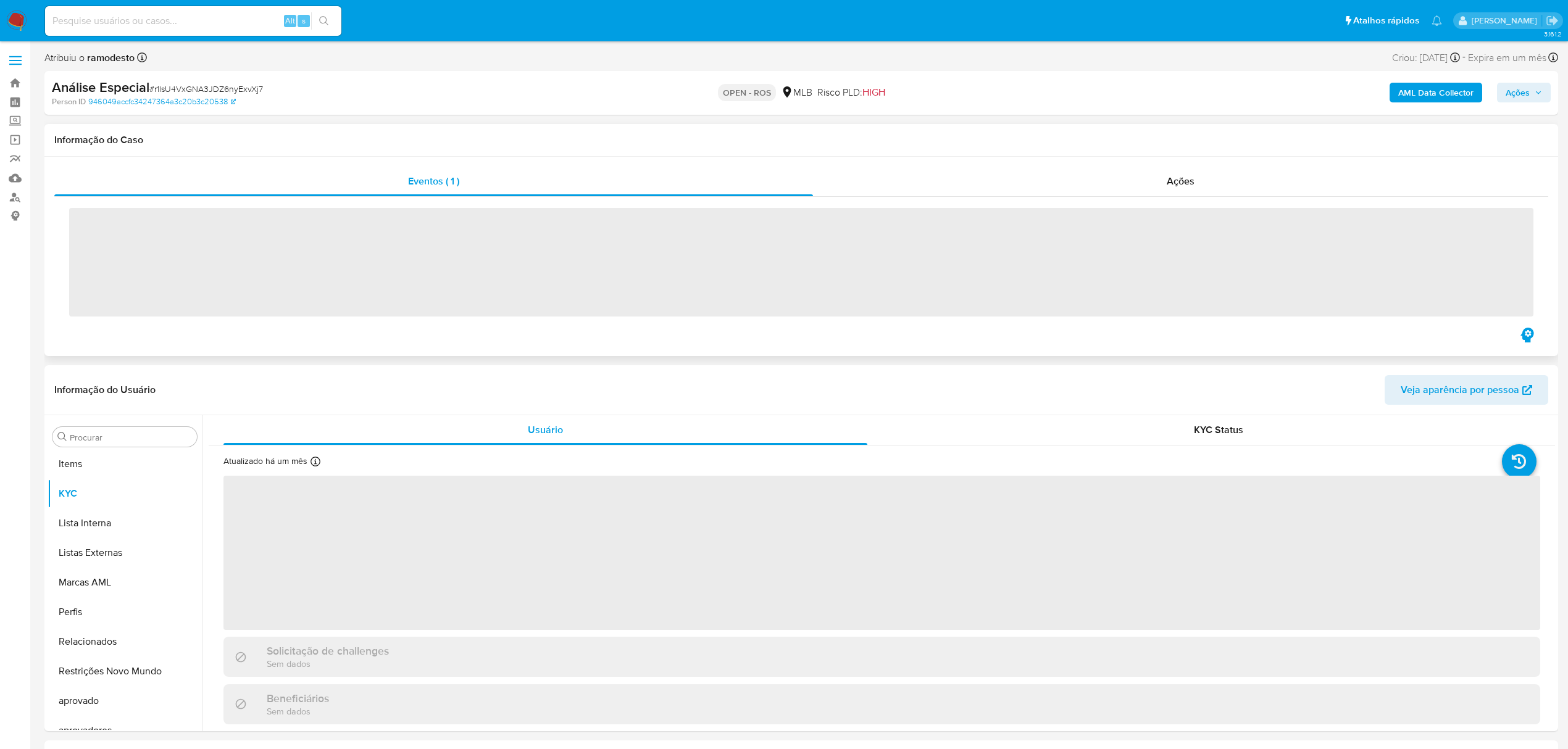
scroll to position [640, 0]
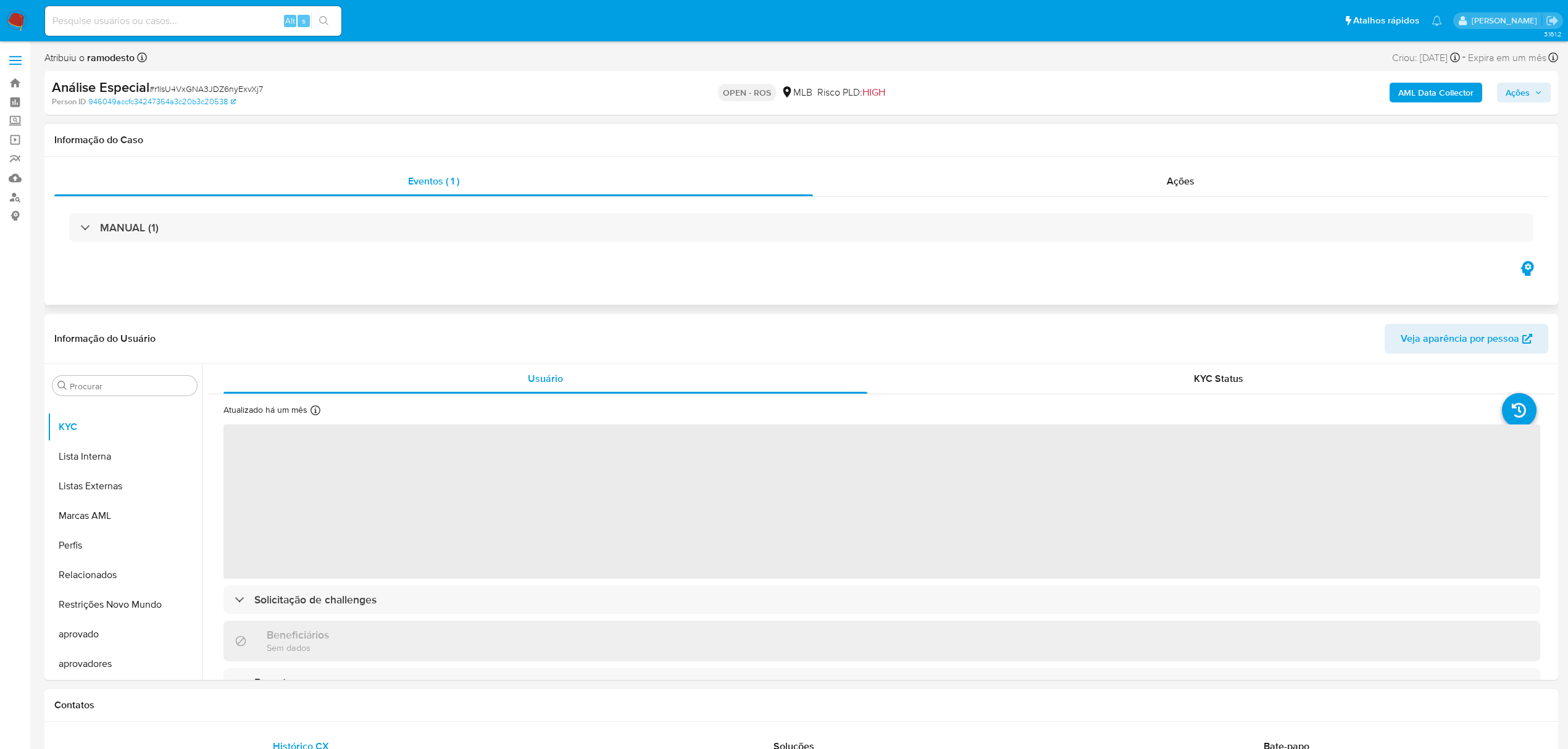
select select "10"
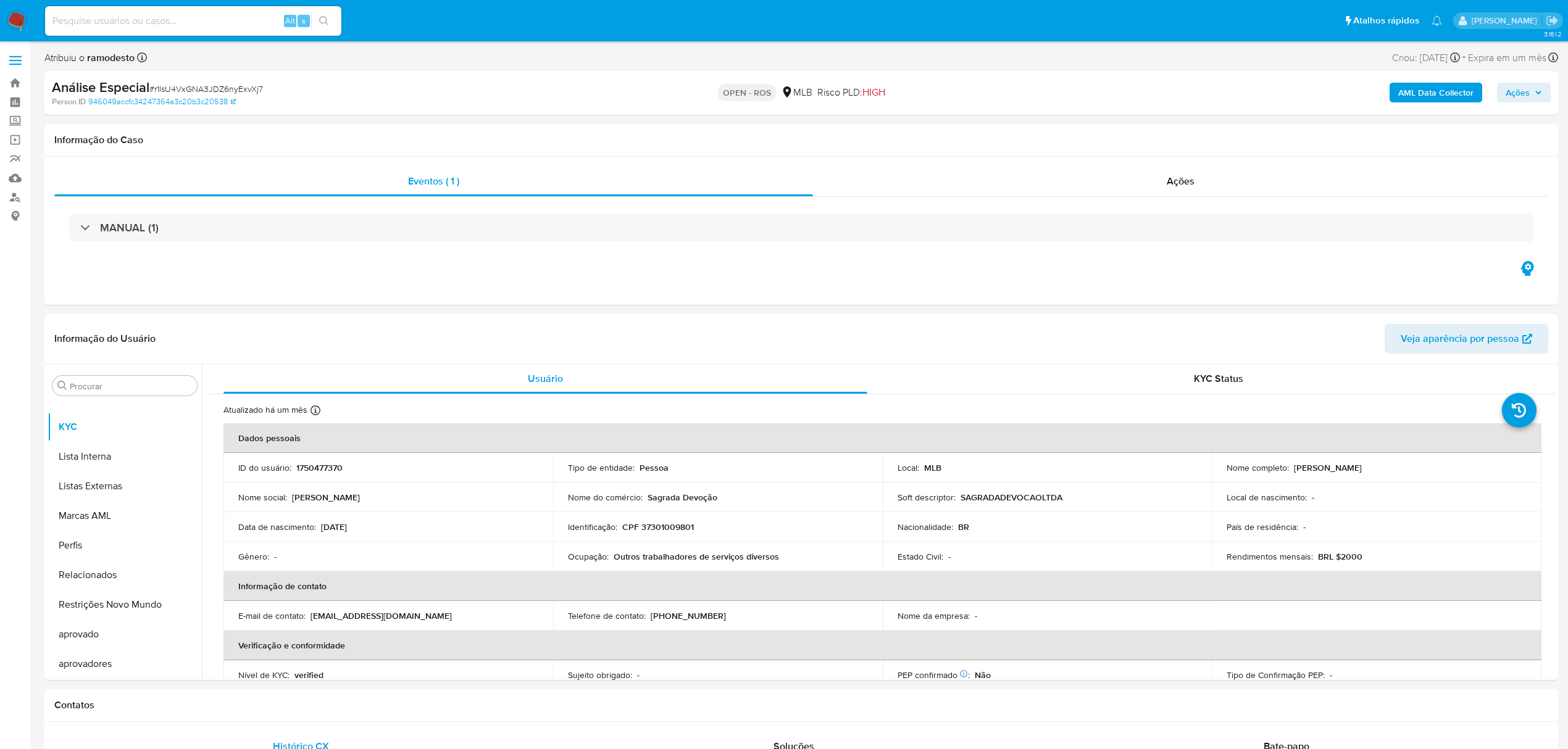
click at [1518, 92] on span "Ações" at bounding box center [1518, 92] width 24 height 19
drag, startPoint x: 659, startPoint y: 495, endPoint x: 728, endPoint y: 506, distance: 69.9
click at [756, 499] on div "Nome do comércio : Sagrada Devoção" at bounding box center [718, 497] width 300 height 11
drag, startPoint x: 1103, startPoint y: 158, endPoint x: 1097, endPoint y: 168, distance: 11.7
click at [1104, 158] on div "Eventos ( 1 ) Ações MANUAL (1)" at bounding box center [801, 231] width 1514 height 148
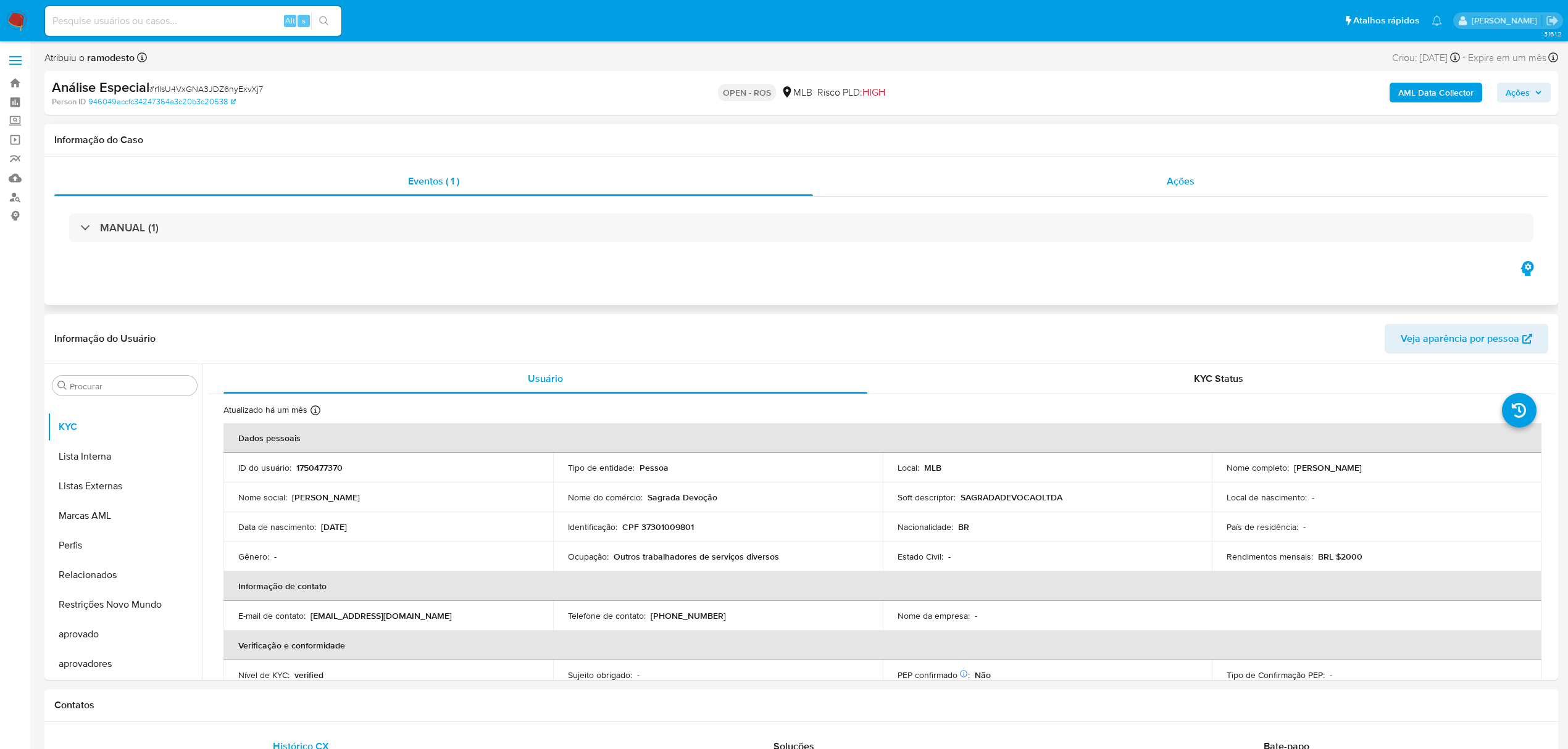
click at [1090, 179] on div "Ações" at bounding box center [1180, 181] width 735 height 30
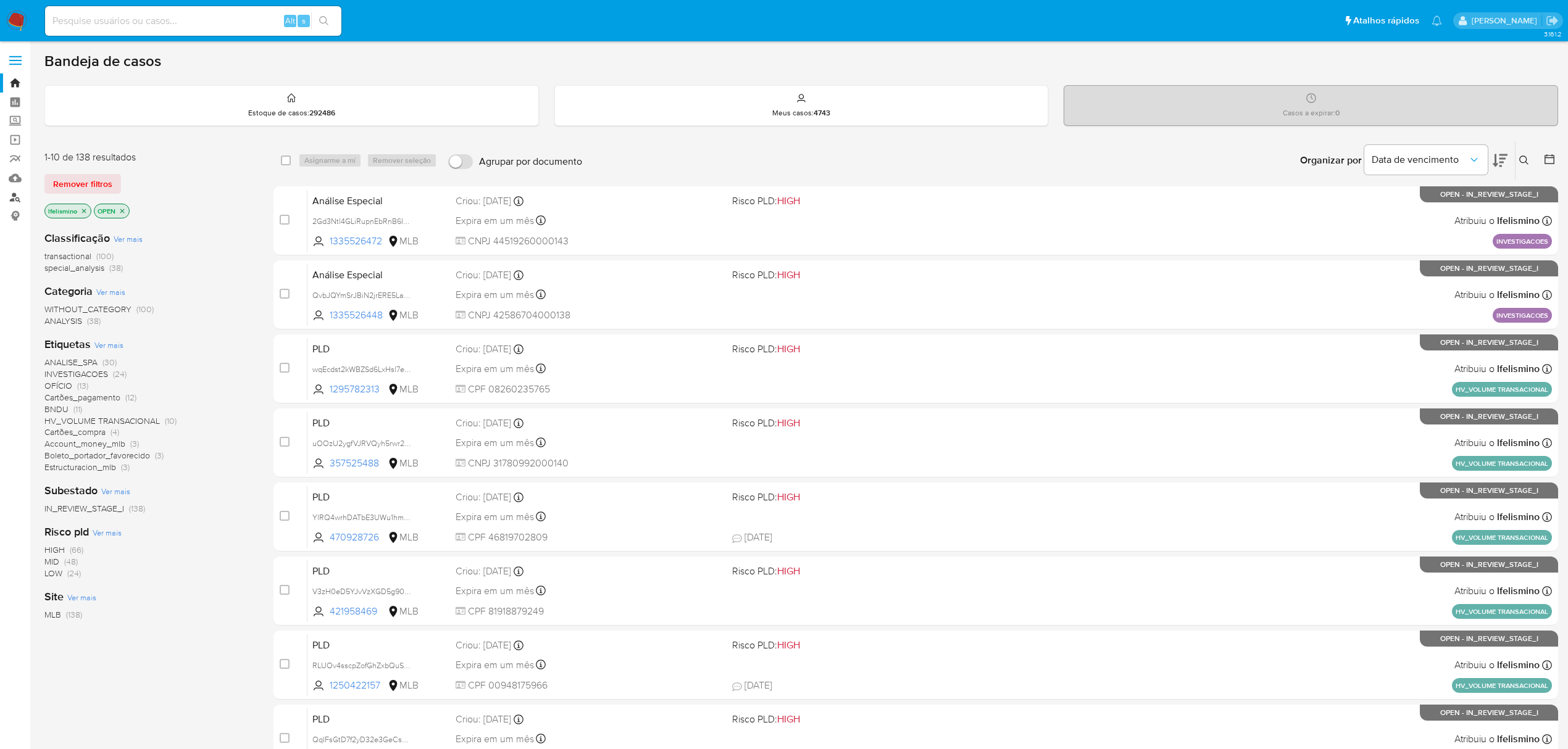
click at [11, 188] on link "Localizador de pessoas" at bounding box center [73, 197] width 147 height 19
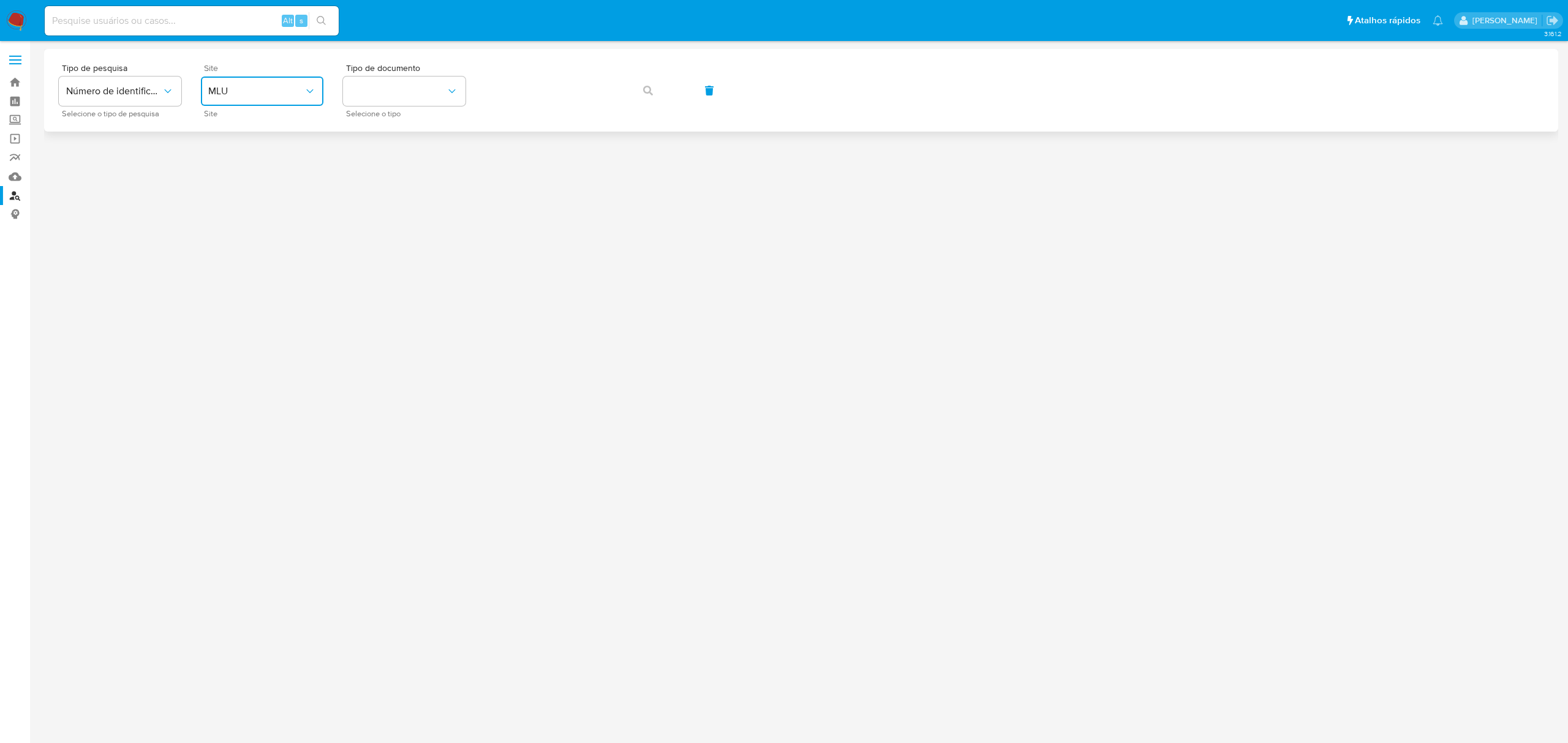
click at [264, 87] on span "MLU" at bounding box center [256, 91] width 95 height 12
click at [266, 174] on div "MLB" at bounding box center [258, 183] width 101 height 29
click at [444, 67] on span "Tipo de documento" at bounding box center [408, 68] width 123 height 9
click at [428, 88] on button "identificationType" at bounding box center [404, 91] width 123 height 29
drag, startPoint x: 416, startPoint y: 172, endPoint x: 438, endPoint y: 159, distance: 25.6
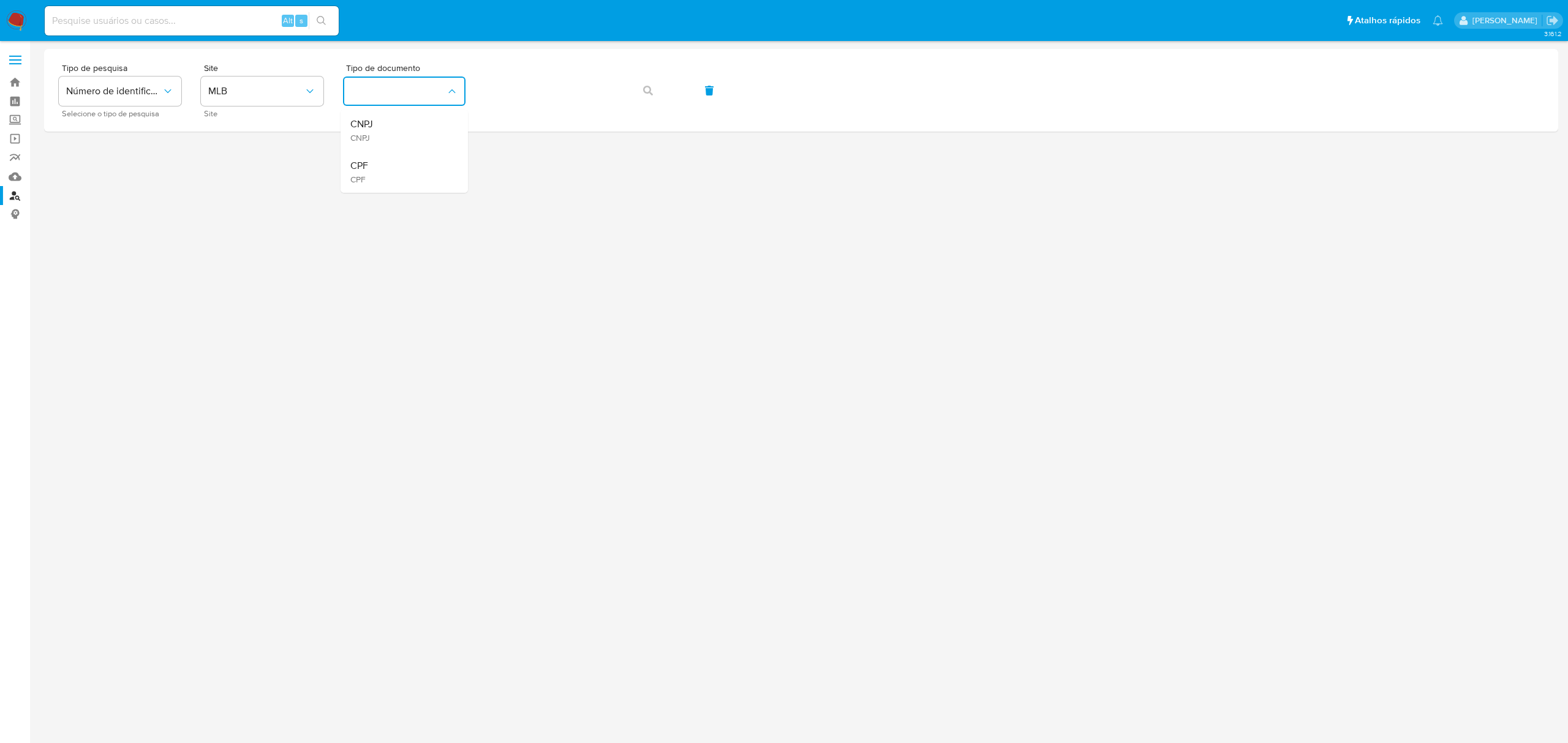
click at [416, 169] on div "CPF CPF" at bounding box center [400, 172] width 101 height 42
click at [647, 91] on icon "button" at bounding box center [648, 91] width 10 height 10
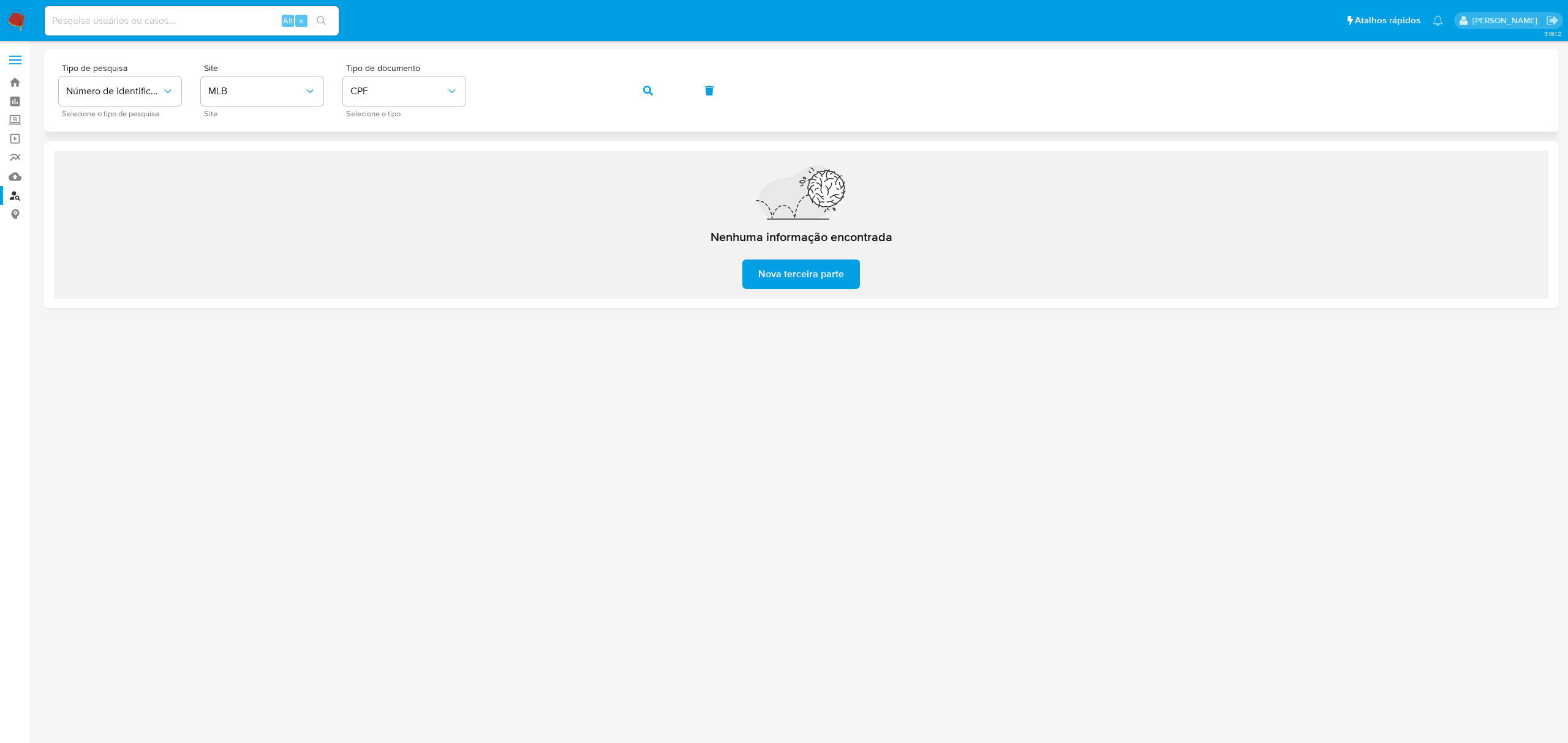
click at [639, 84] on button "button" at bounding box center [648, 91] width 42 height 29
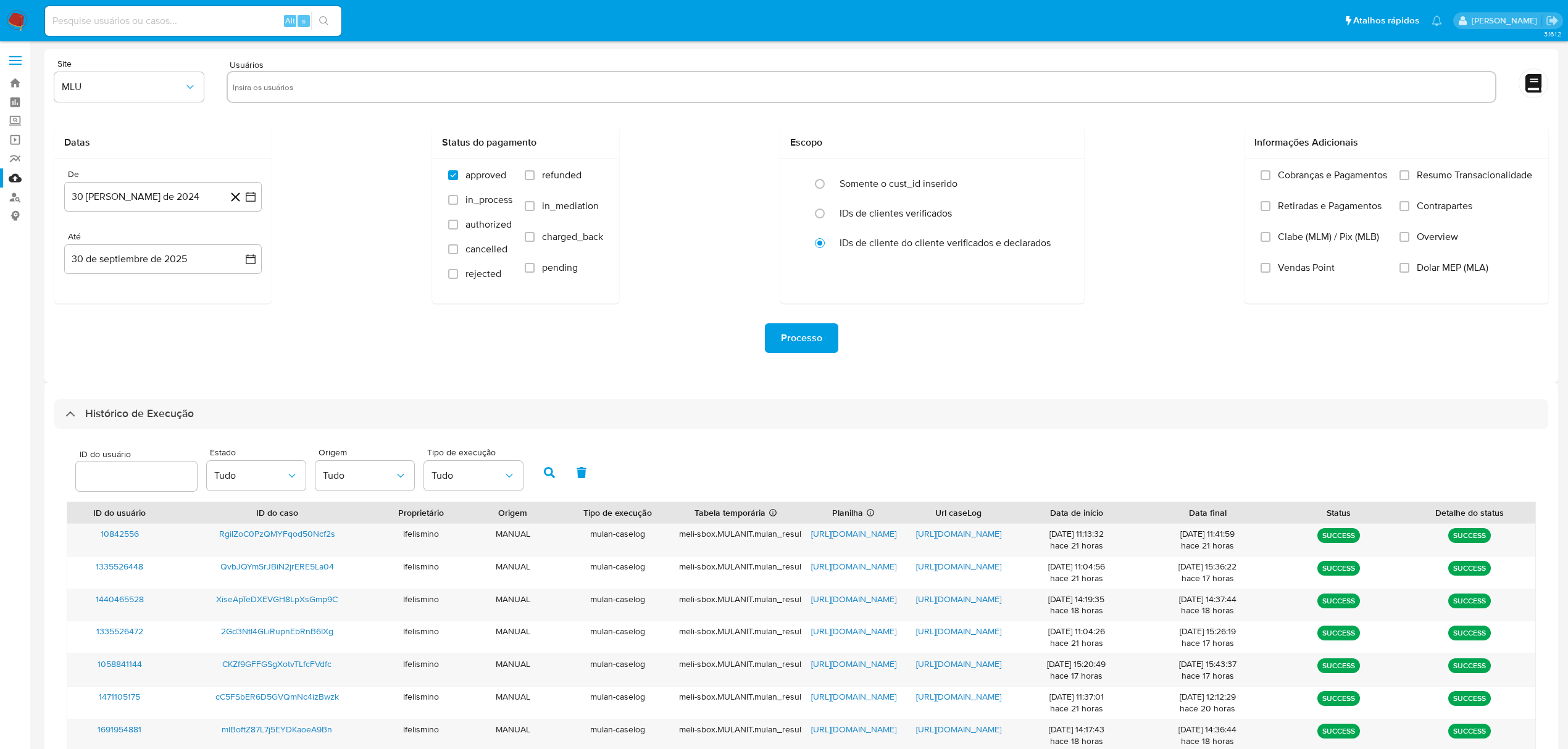
select select "10"
click at [954, 670] on span "https://docs.google.com/document/d/14lGbt-UaiH-aZWY9pYxEBqWArU8un-vCtP0Truk7-0c…" at bounding box center [959, 664] width 85 height 12
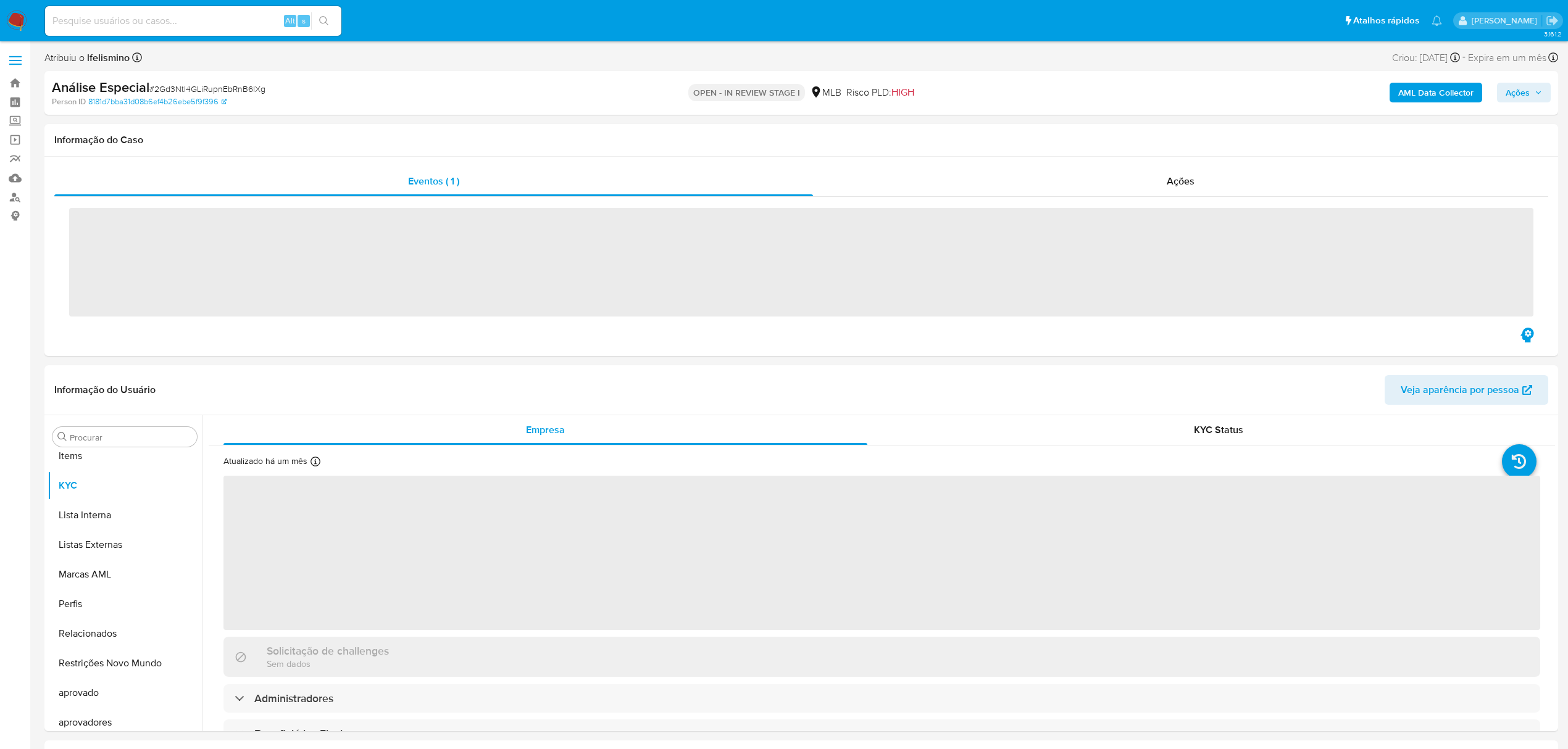
scroll to position [640, 0]
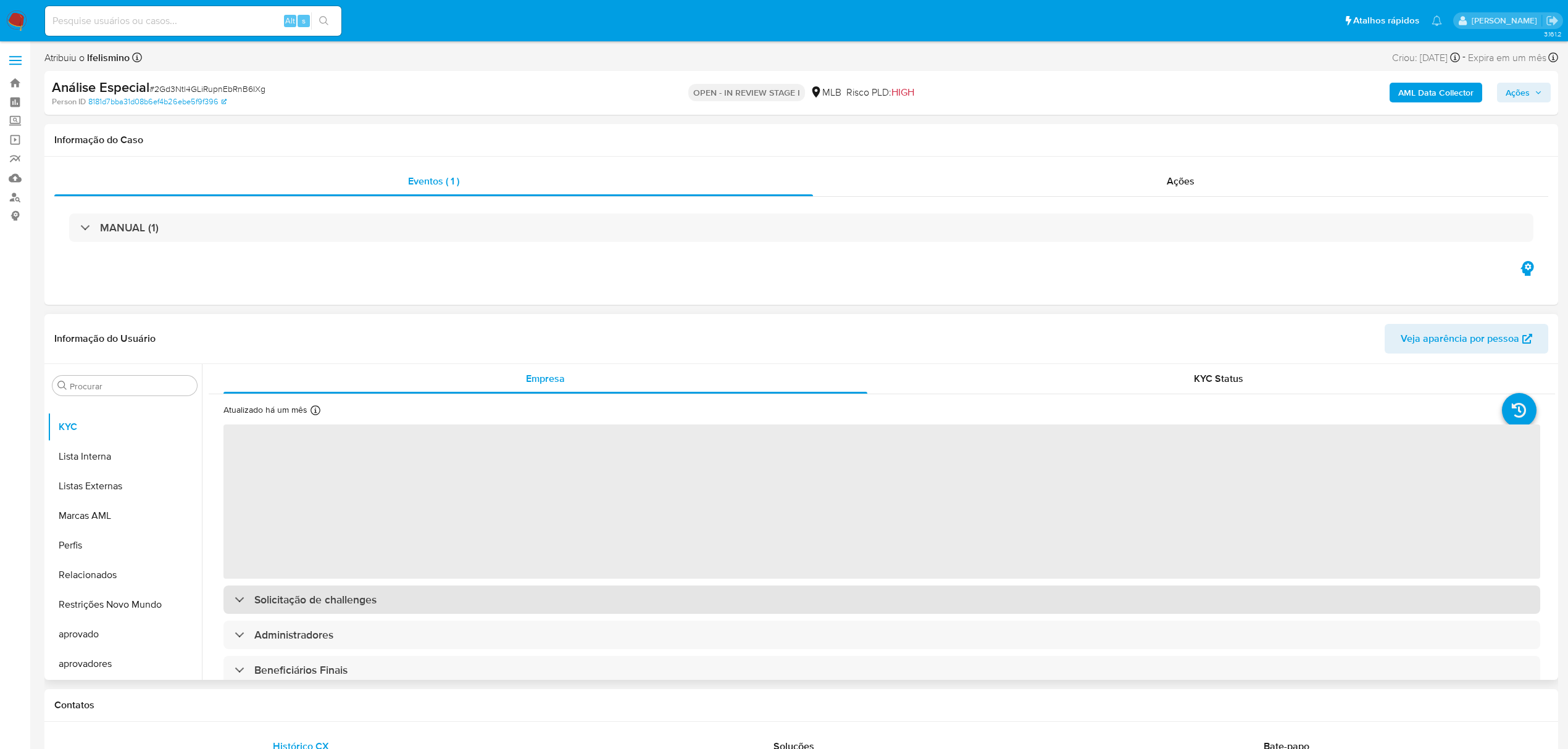
select select "10"
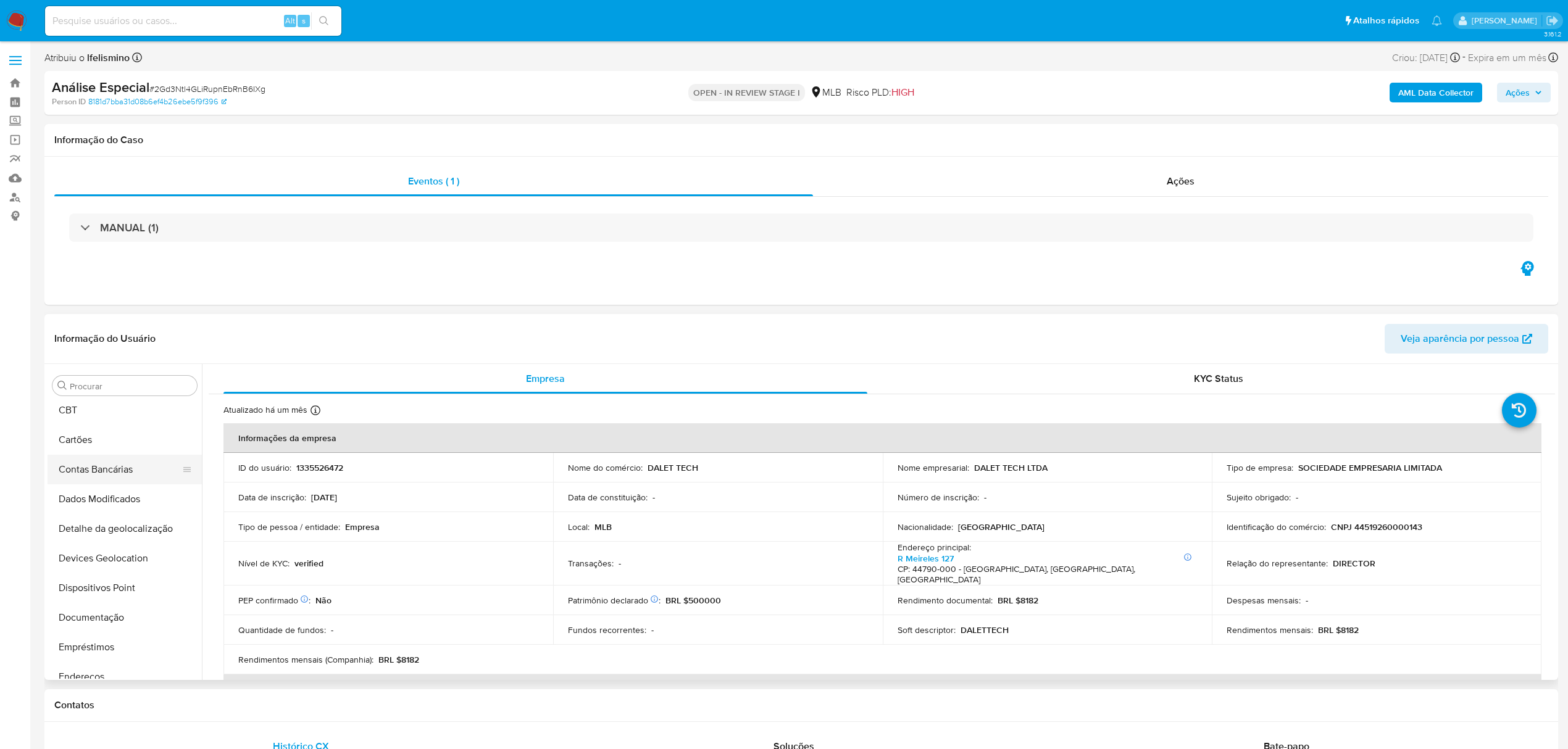
scroll to position [0, 0]
click at [87, 443] on button "Anexos" at bounding box center [119, 445] width 144 height 30
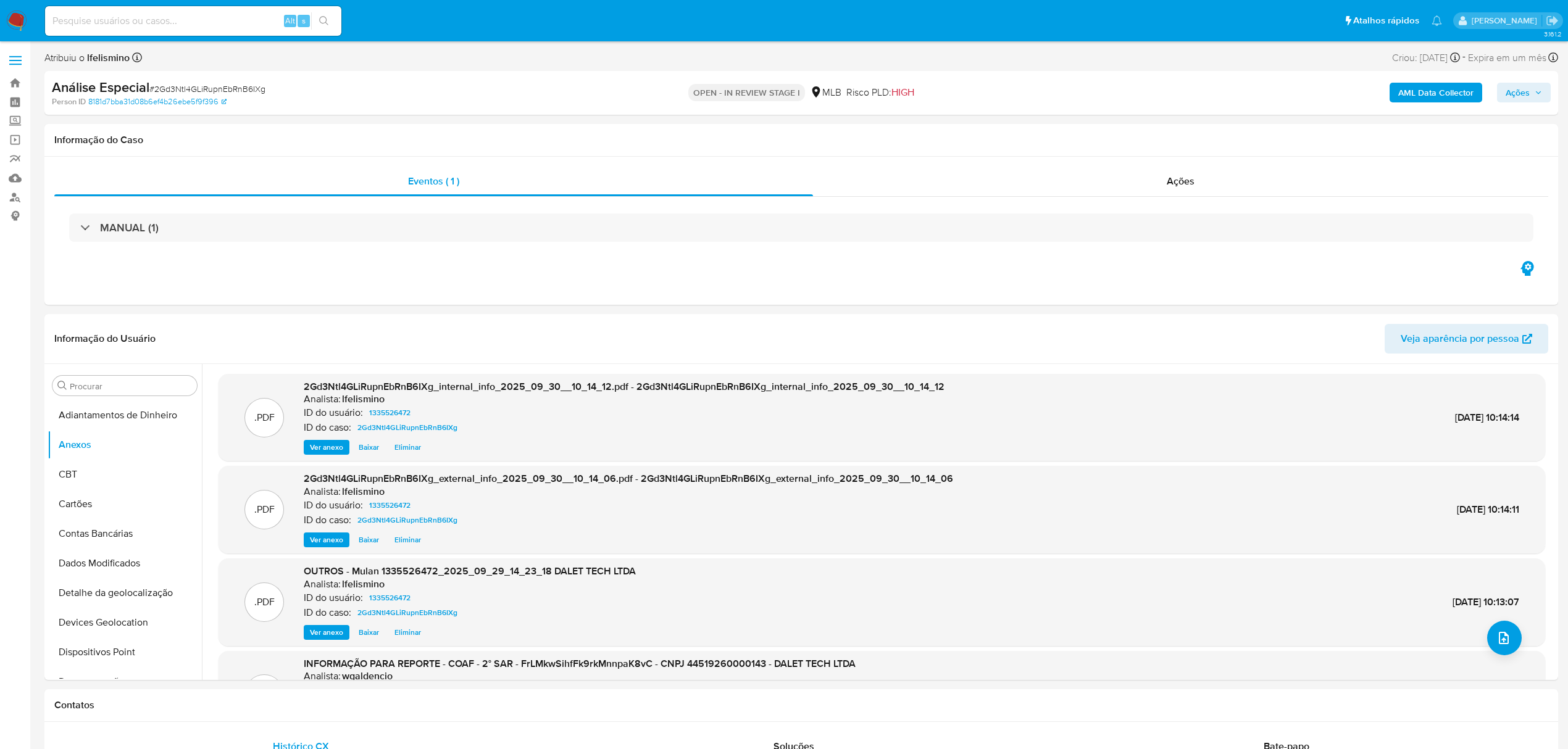
click at [1528, 92] on span "Ações" at bounding box center [1518, 92] width 24 height 19
click at [1126, 128] on button "Resolução do caso Alt r" at bounding box center [1180, 132] width 142 height 32
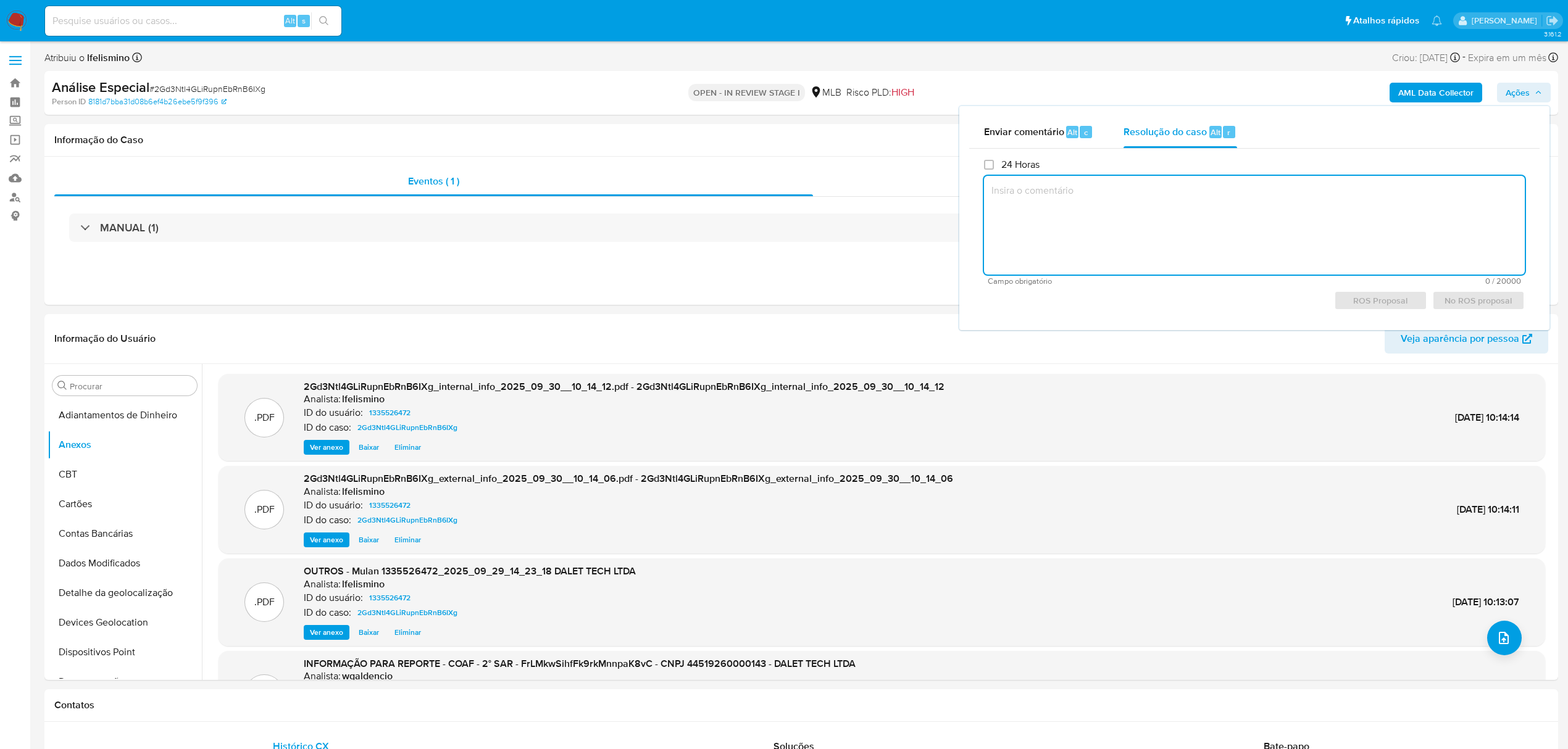
click at [1149, 188] on textarea at bounding box center [1255, 225] width 541 height 99
paste textarea "Fatos relevantes concluídos pelo analista: Movimentação em conta e vendas prese…"
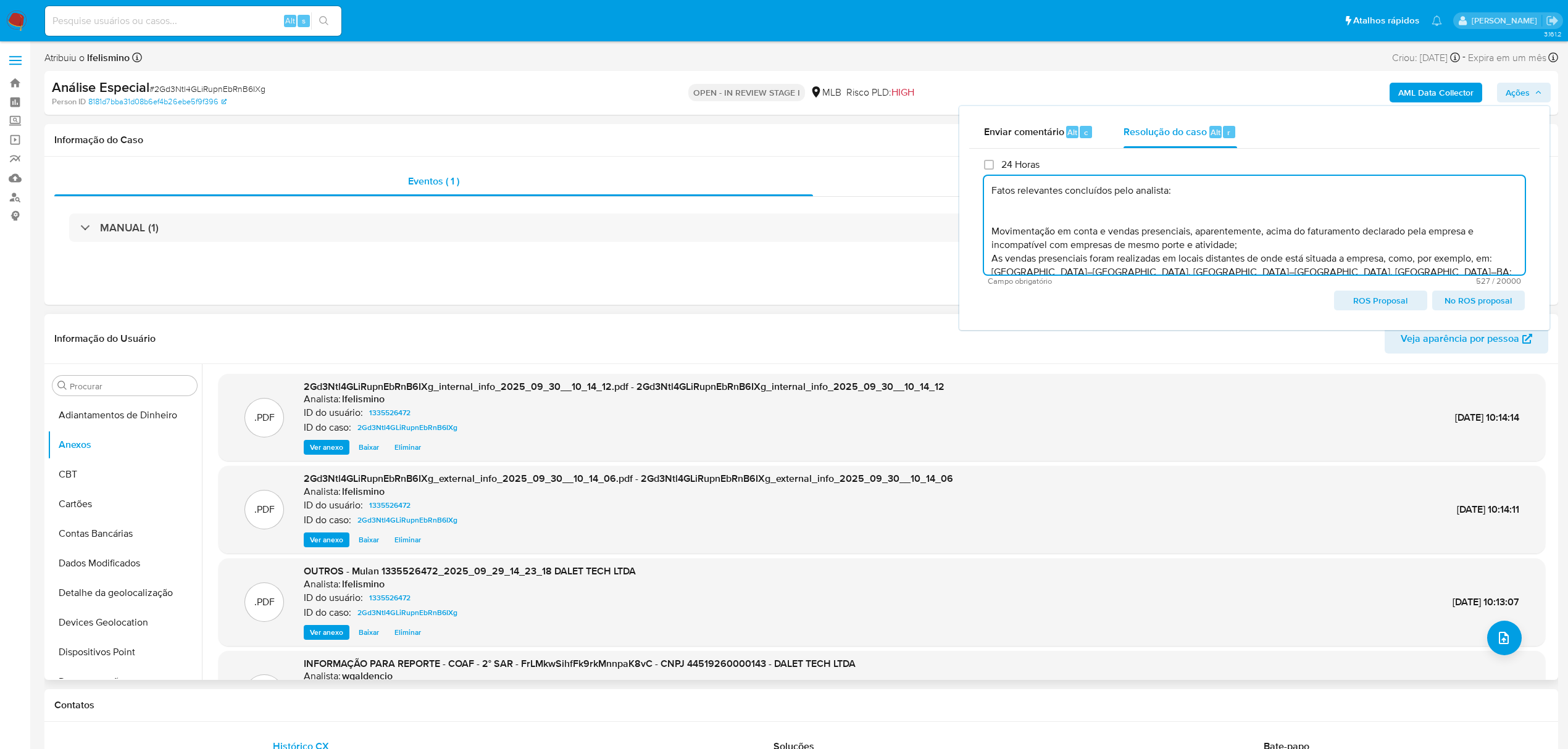
scroll to position [45, 0]
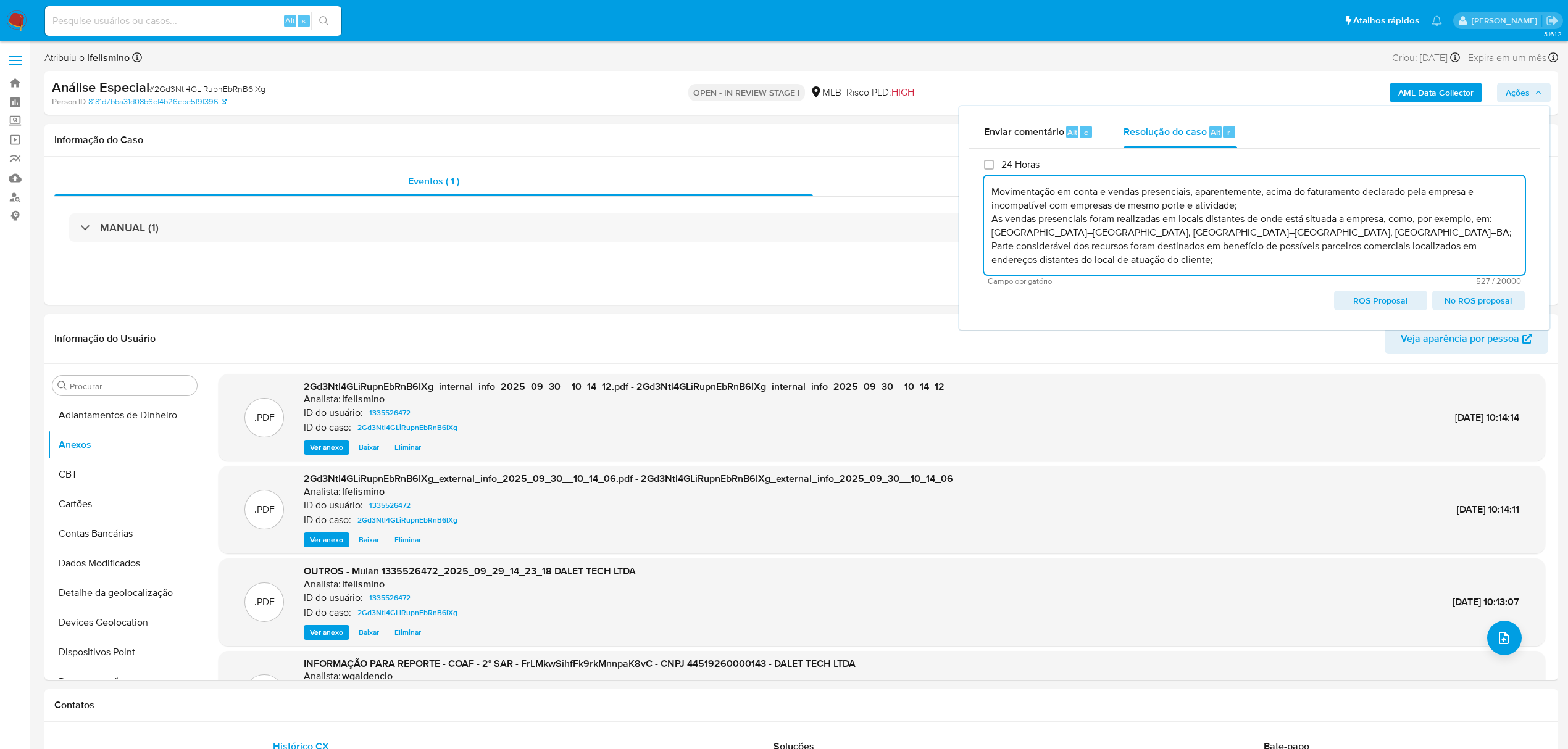
click at [1394, 306] on span "ROS Proposal" at bounding box center [1380, 301] width 75 height 17
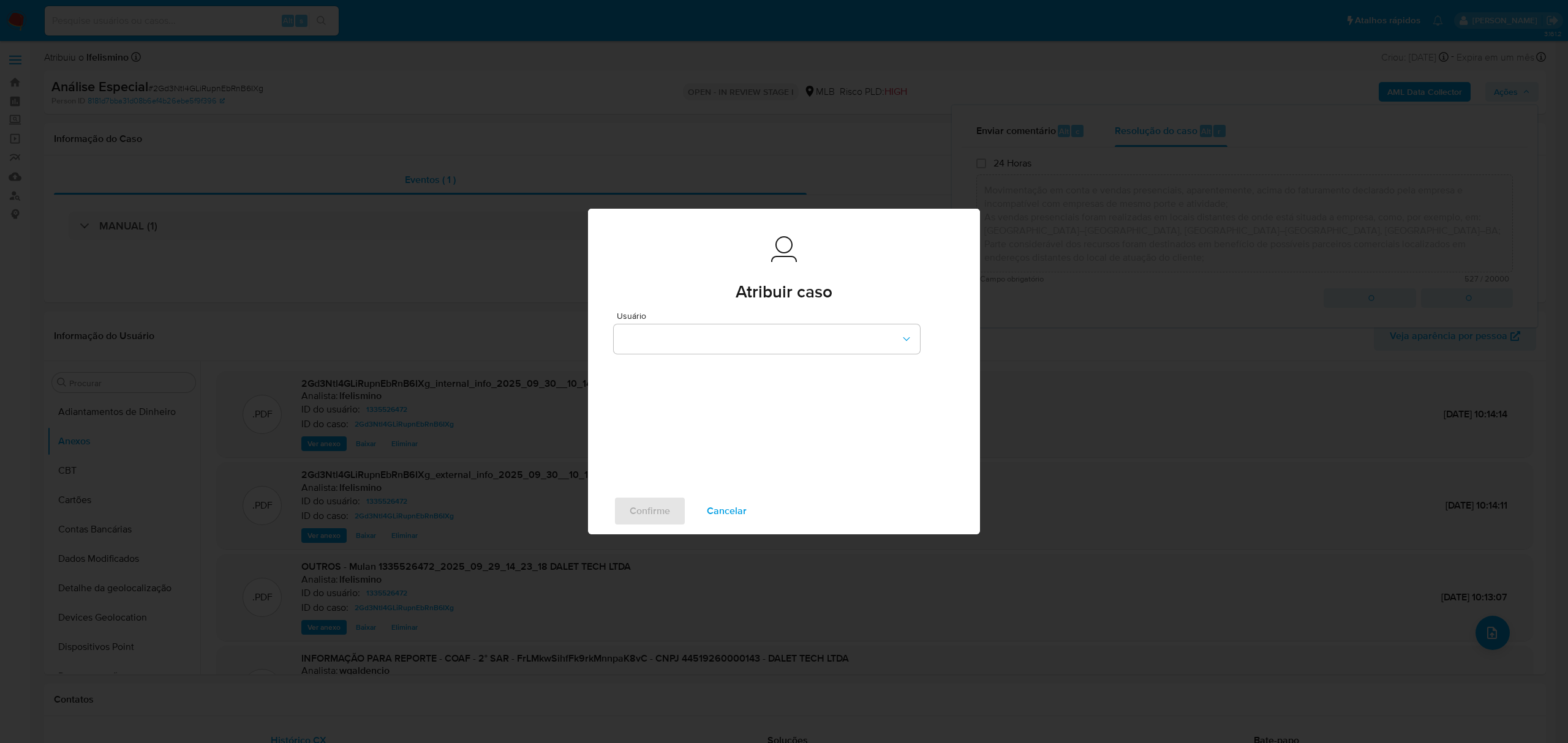
click at [745, 511] on button "Cancelar" at bounding box center [727, 511] width 72 height 29
type textarea "Fatos relevantes concluídos pelo analista: Movimentação em conta e vendas prese…"
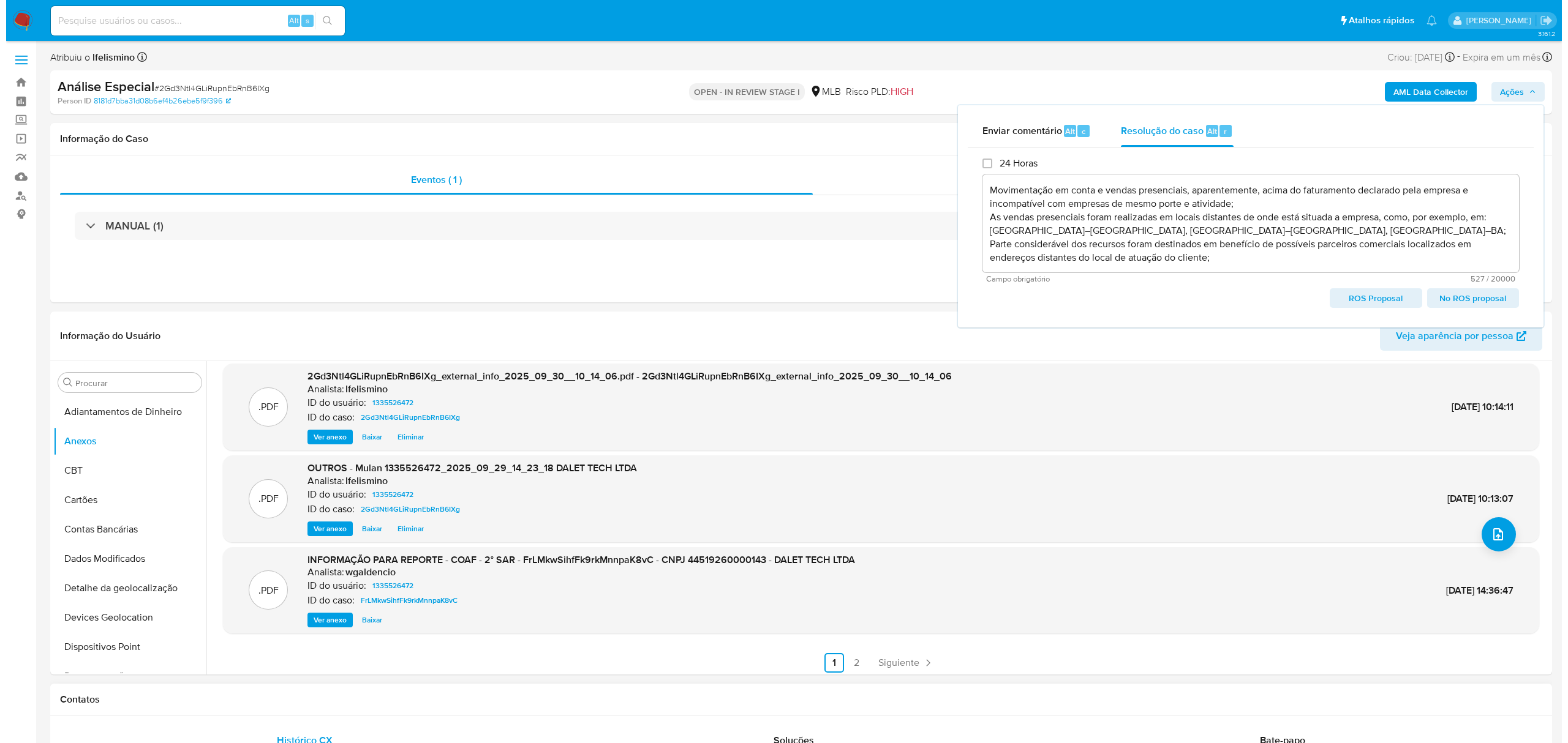
scroll to position [103, 0]
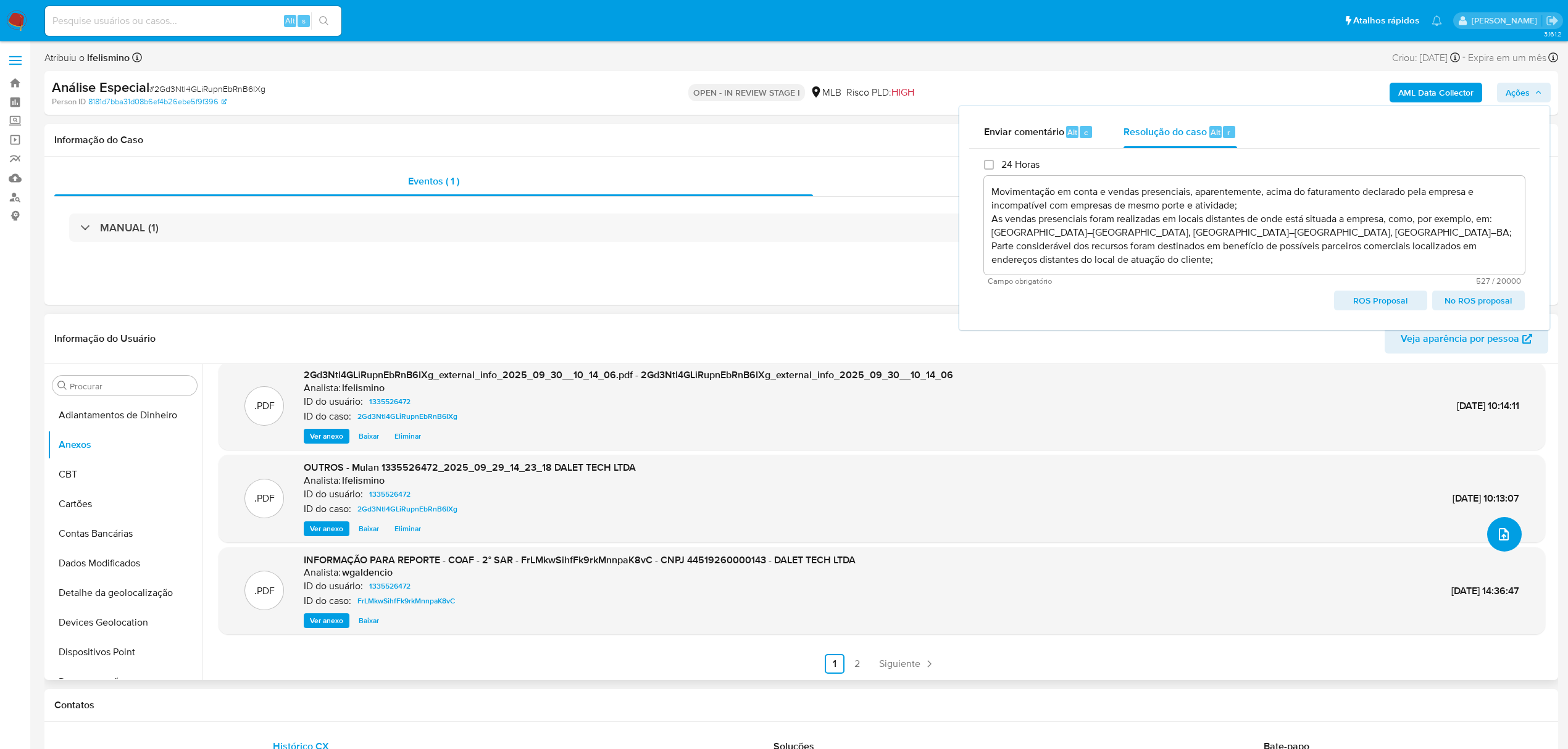
click at [1499, 536] on icon "upload-file" at bounding box center [1504, 534] width 10 height 12
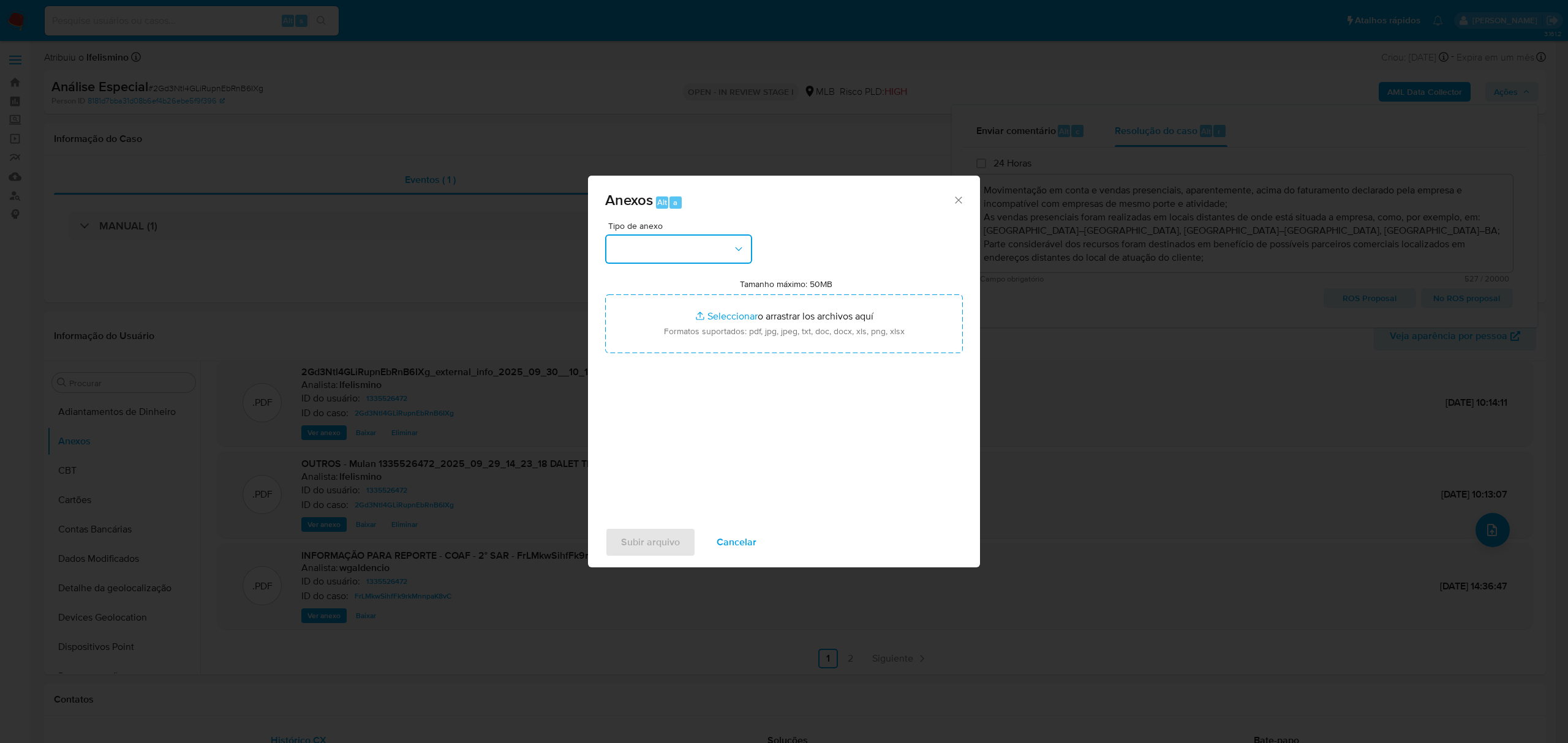
click at [709, 250] on button "button" at bounding box center [679, 249] width 147 height 29
click at [709, 358] on div "DOSSIÊ ANÁLISE" at bounding box center [675, 354] width 125 height 29
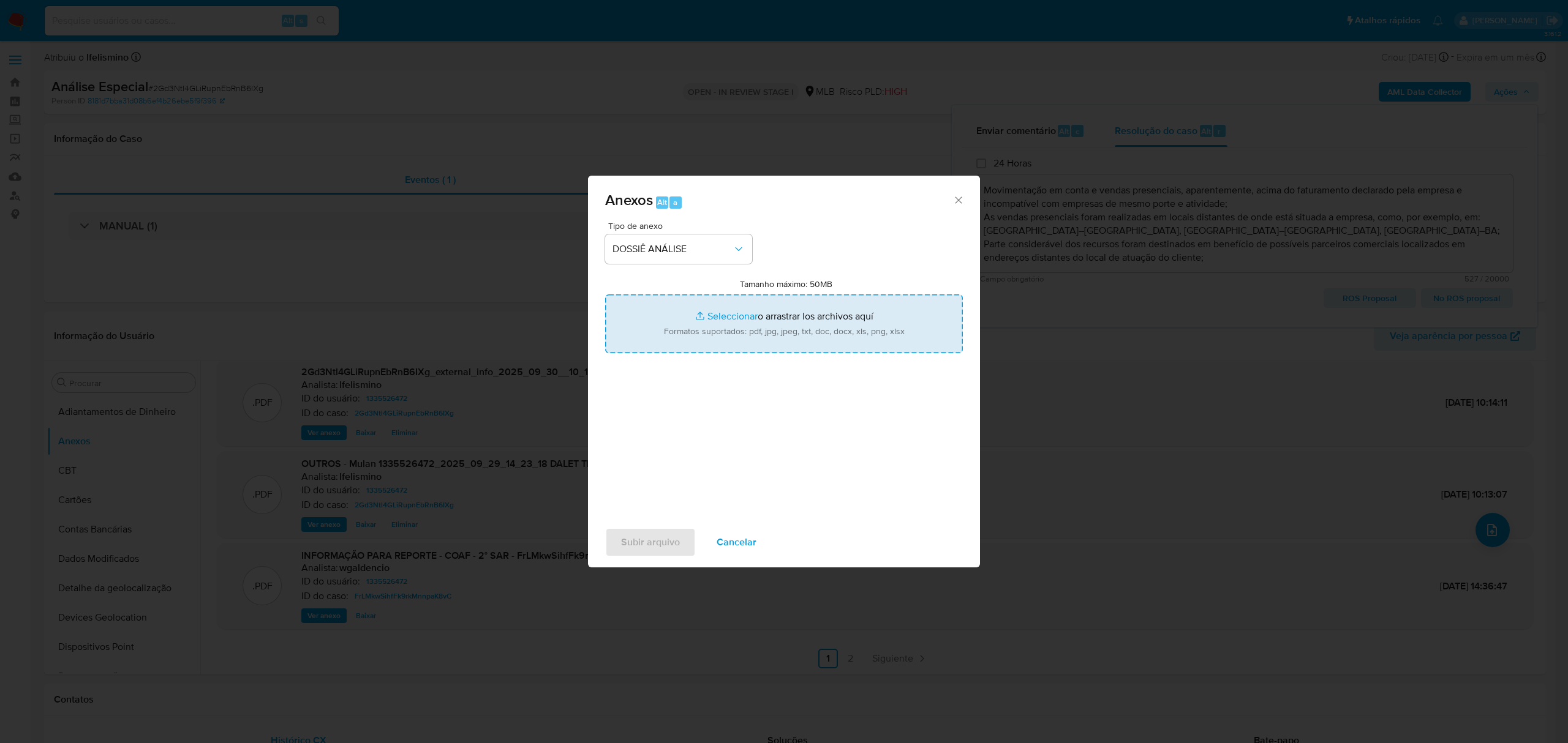
type input "C:\fakepath\3.º SAR - CNPJ 44519260000143 - DALET TECH LTDA.pdf"
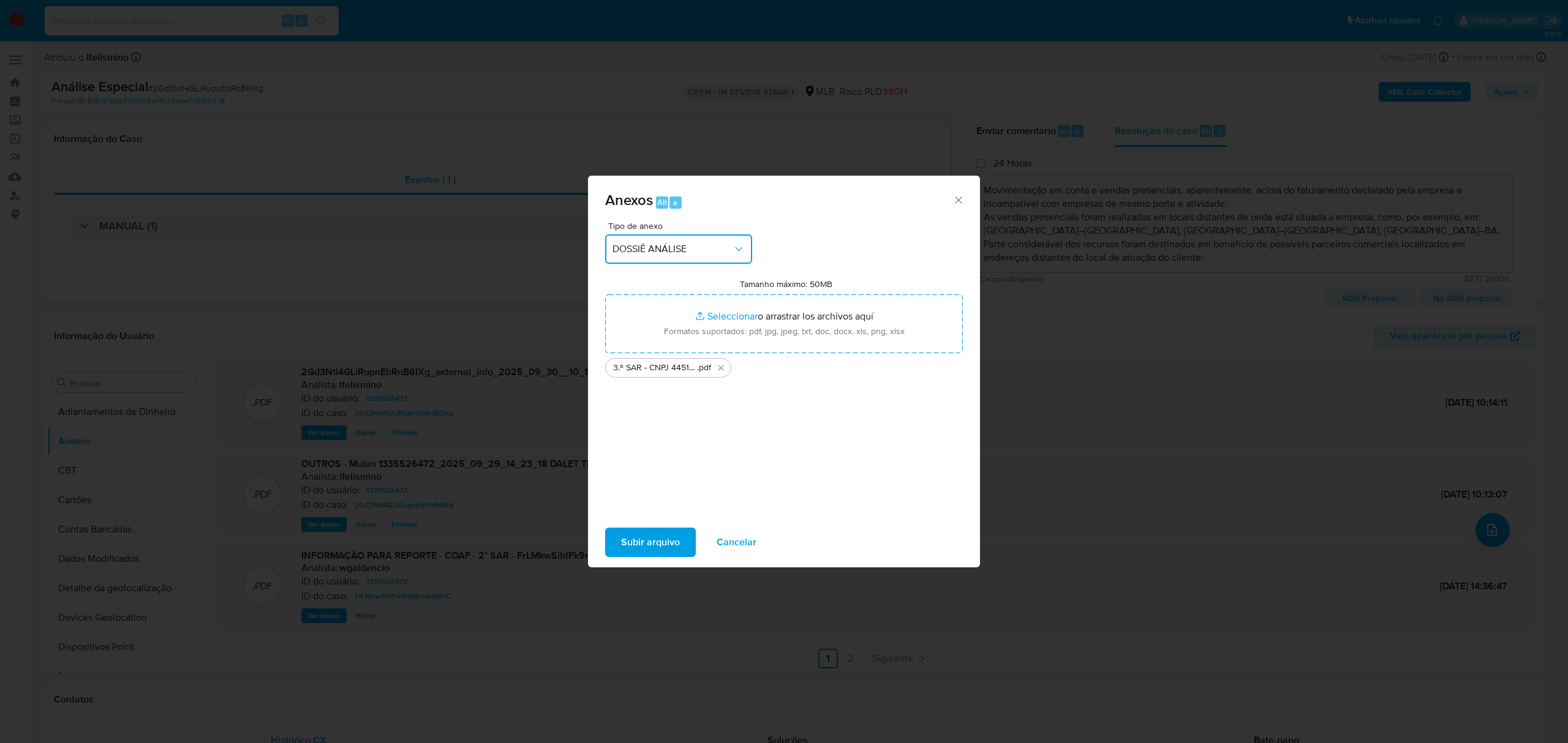
click at [1094, 503] on div "Anexos Alt a Tipo de anexo DOSSIÊ ANÁLISE Tamanho máximo: 50MB Seleccionar arch…" at bounding box center [784, 372] width 1568 height 743
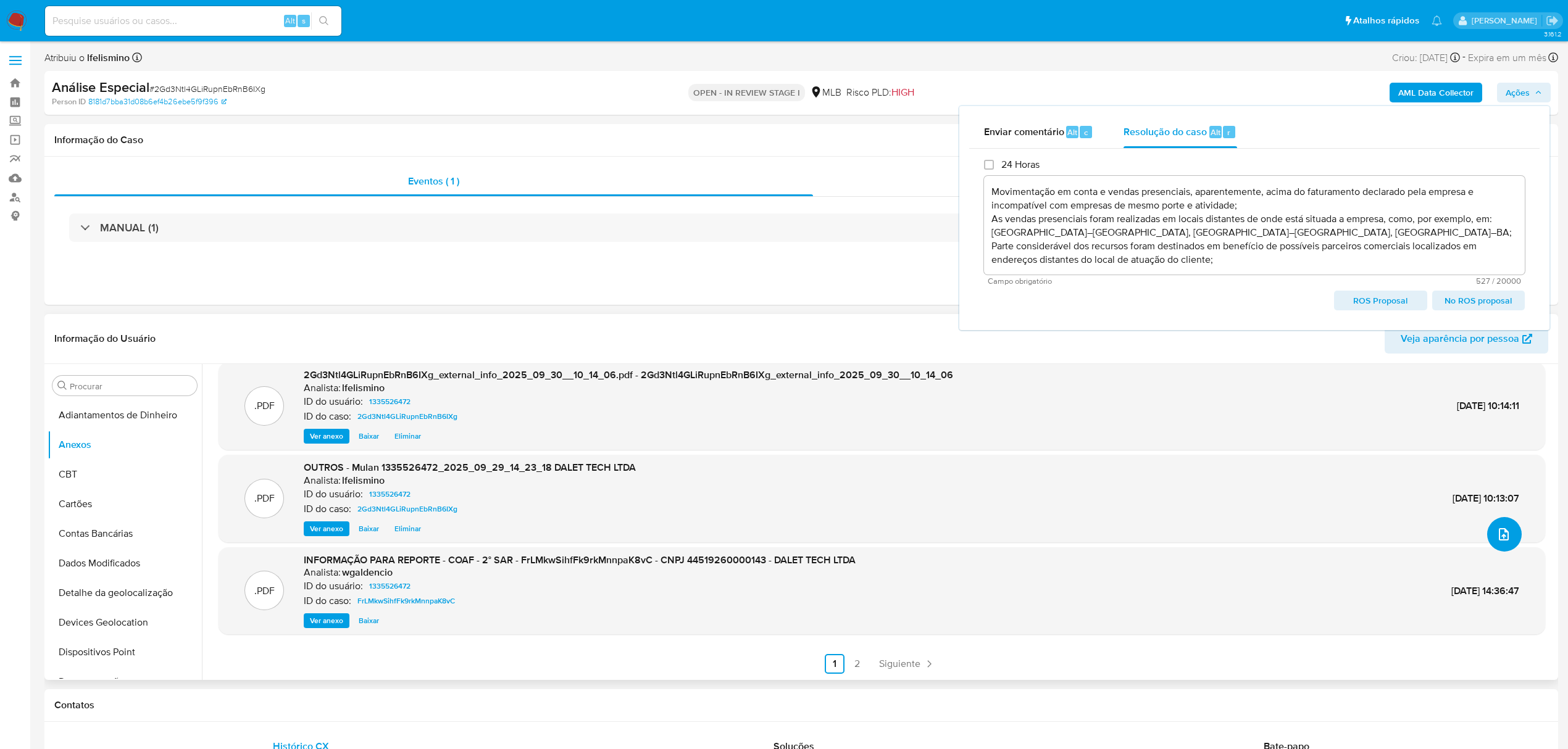
click at [1489, 538] on button "upload-file" at bounding box center [1504, 535] width 35 height 35
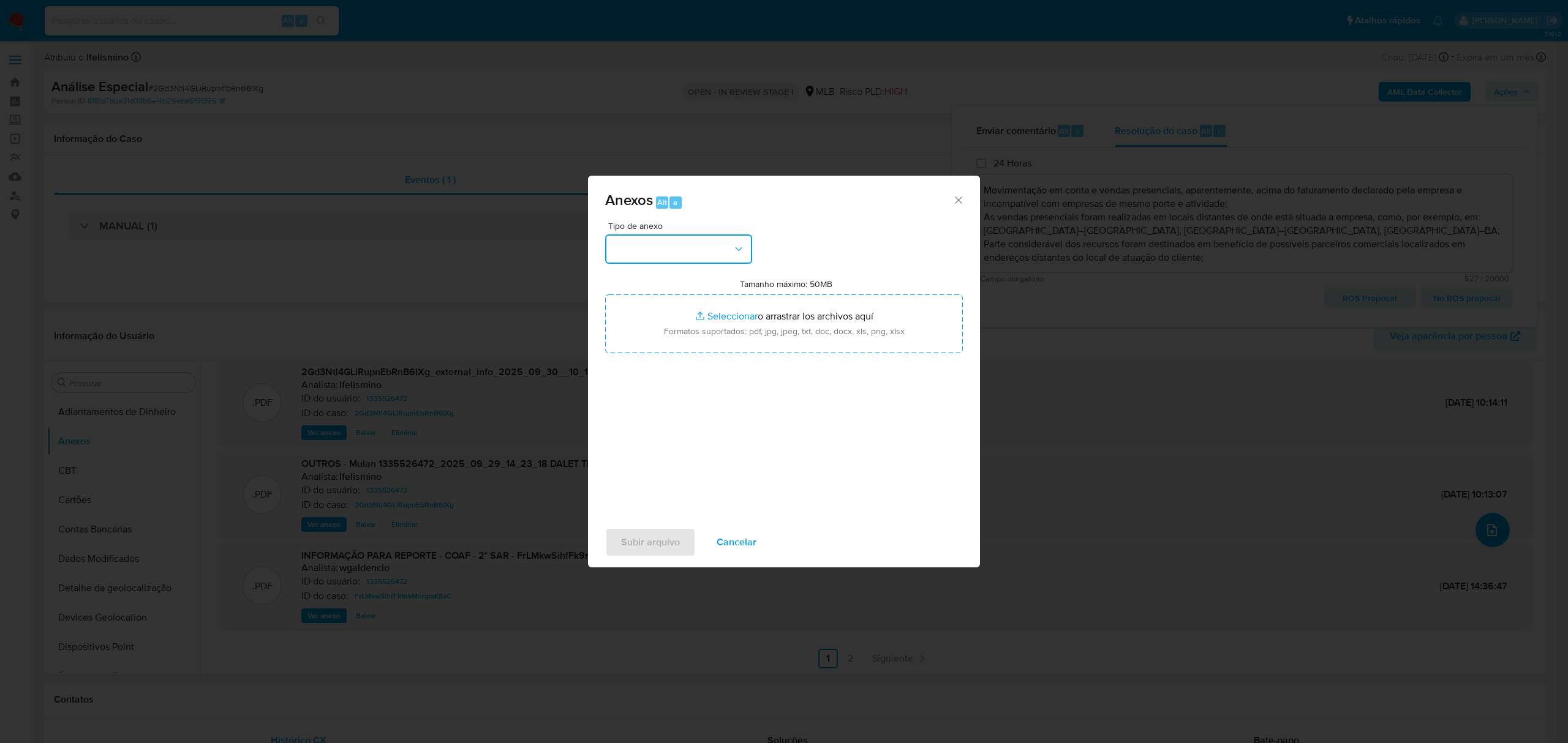
click at [679, 262] on button "button" at bounding box center [679, 249] width 147 height 29
click at [629, 346] on div "DOSSIÊ ANÁLISE" at bounding box center [675, 354] width 125 height 29
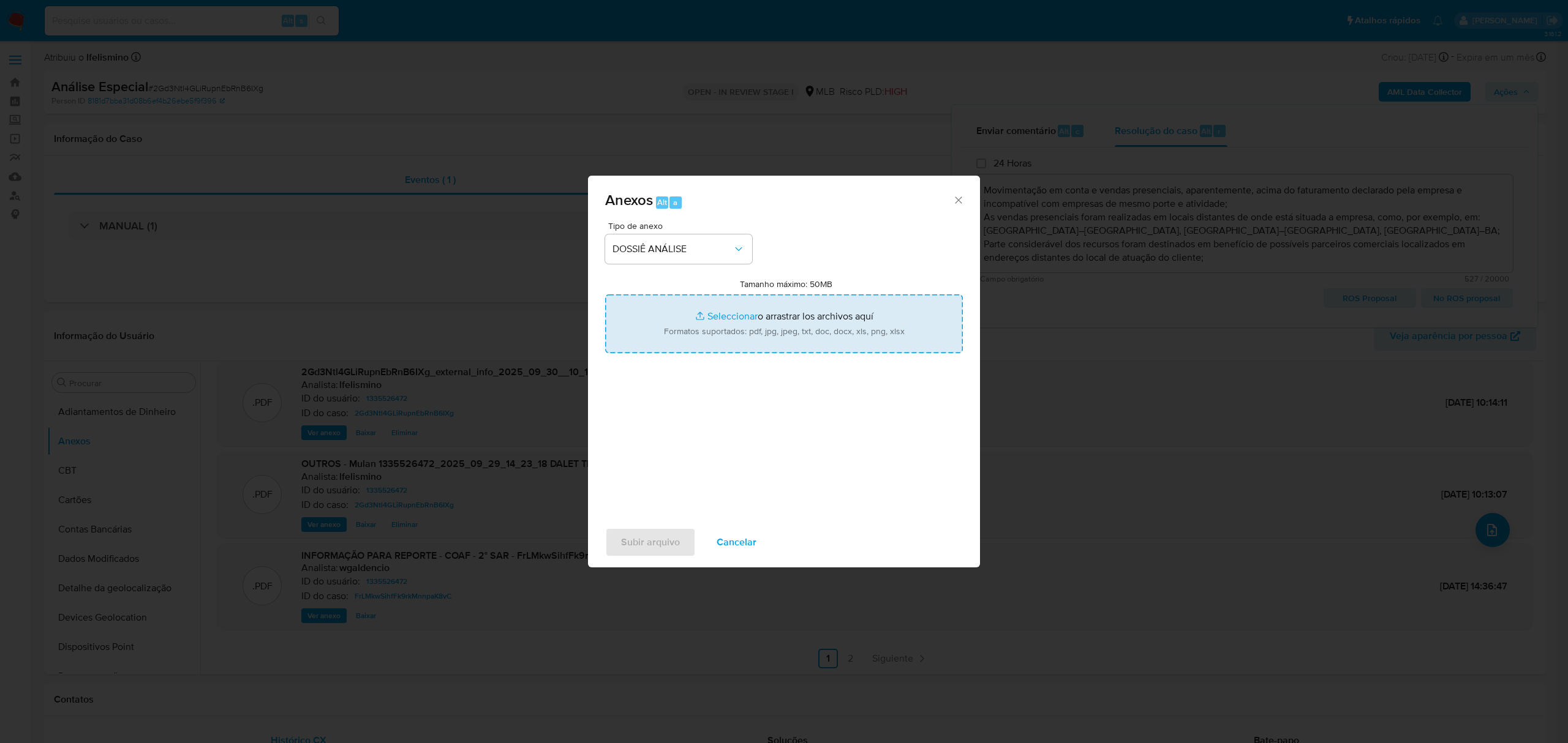
click at [727, 316] on input "Tamanho máximo: 50MB Seleccionar archivos" at bounding box center [784, 324] width 358 height 59
type input "C:\fakepath\3.º SAR - CNPJ 44519260000143 - DALET TECH LTDA.pdf"
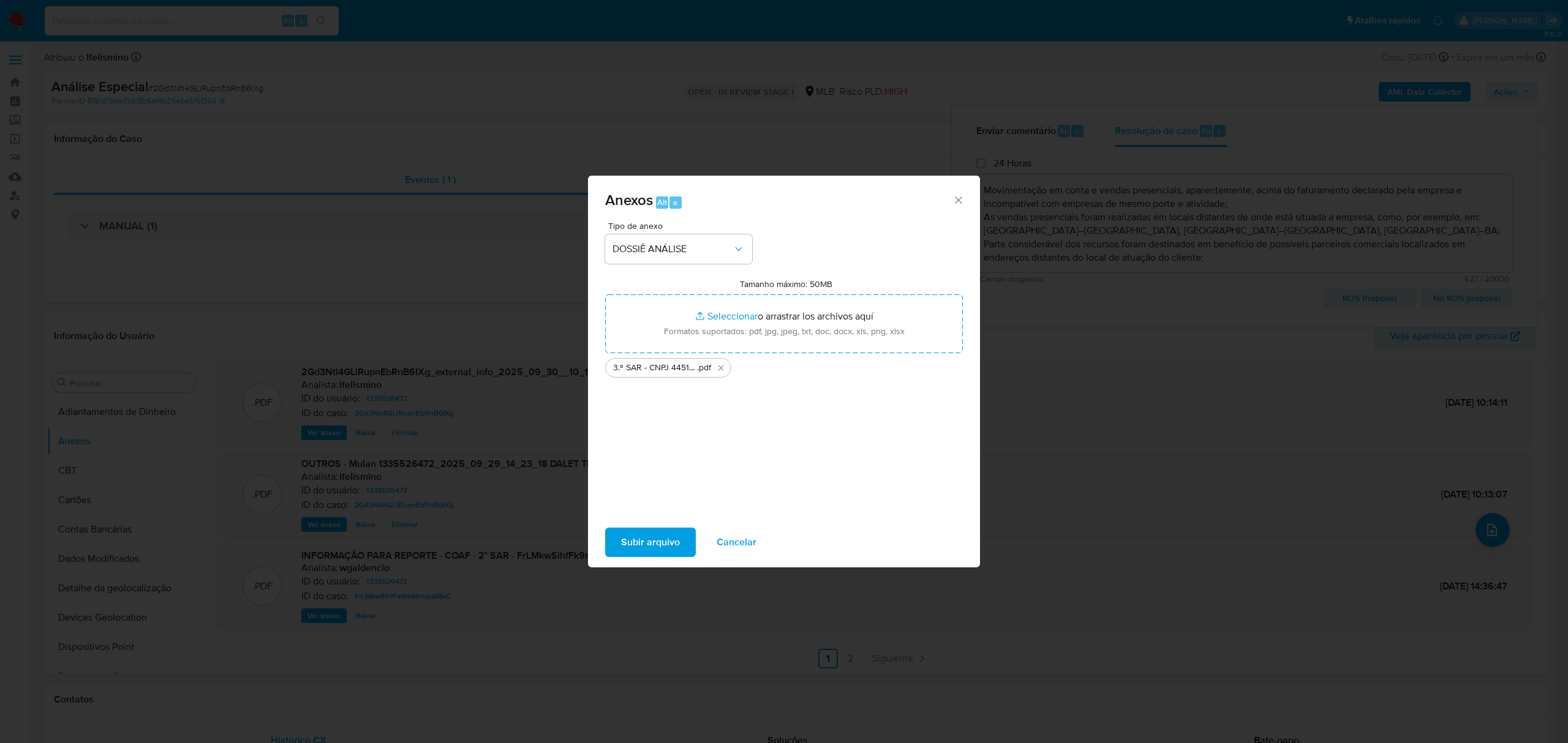
click at [665, 549] on span "Subir arquivo" at bounding box center [651, 543] width 59 height 27
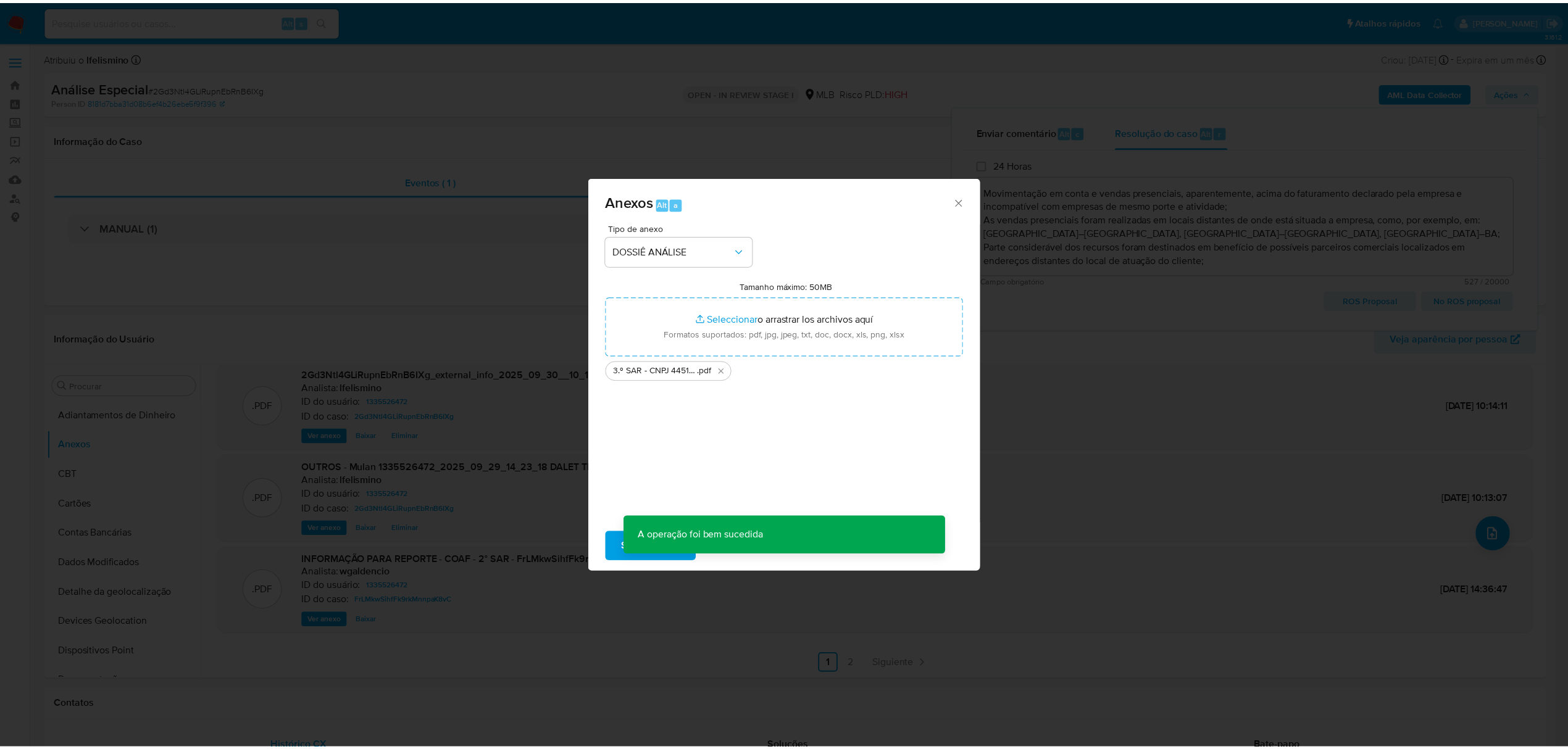
scroll to position [89, 0]
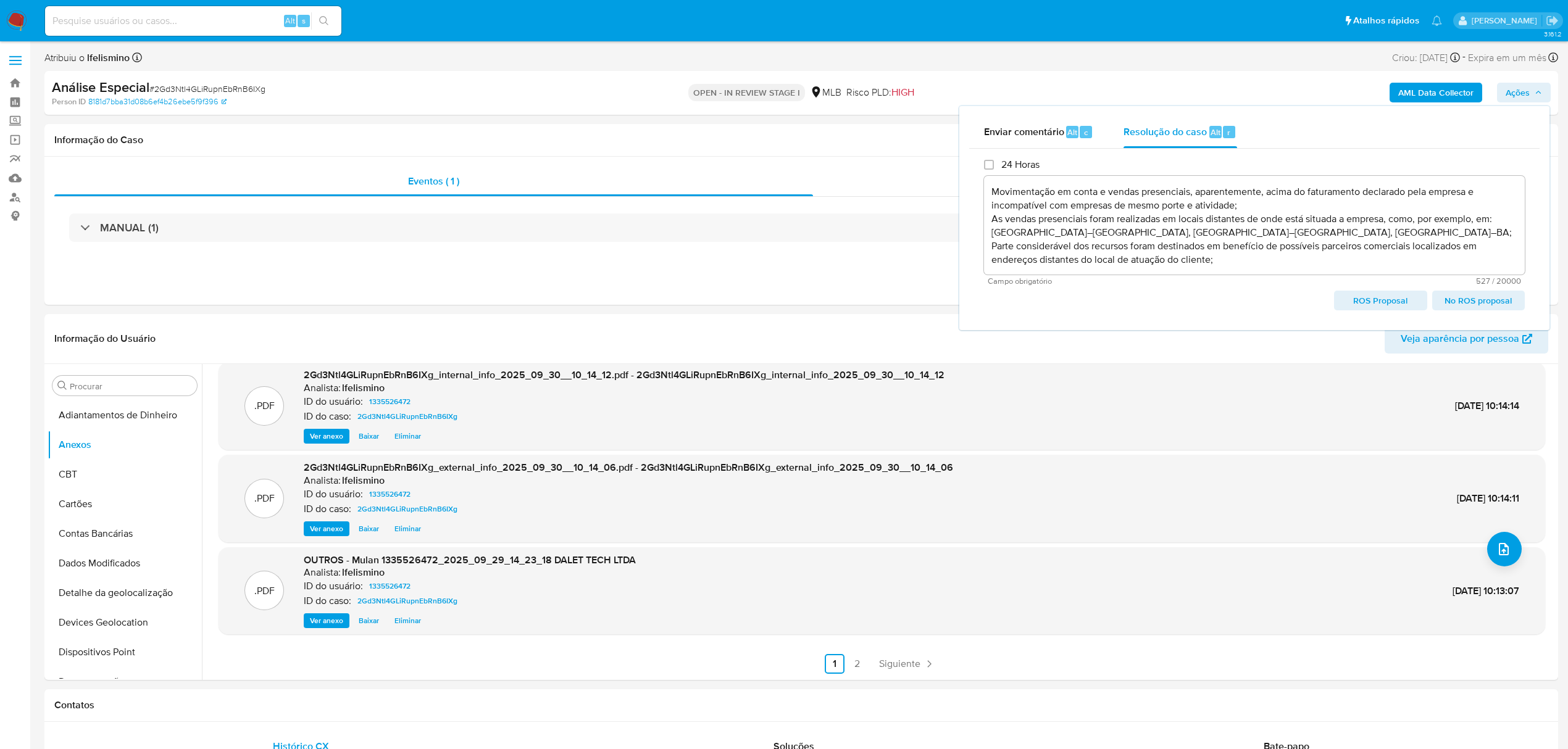
click at [1380, 299] on span "ROS Proposal" at bounding box center [1380, 301] width 75 height 17
type textarea "Fatos relevantes concluídos pelo analista: Movimentação em conta e vendas prese…"
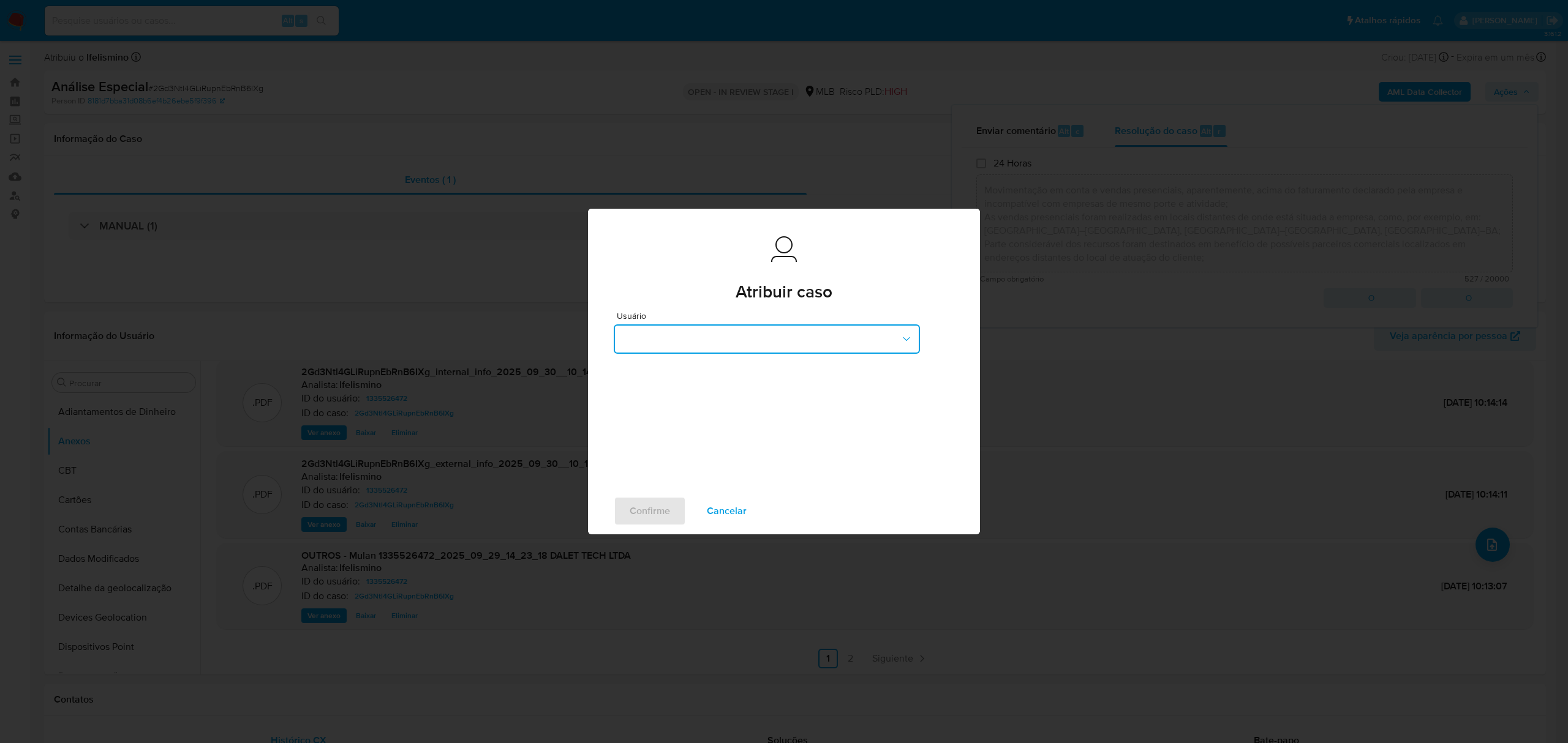
click at [683, 346] on button "button" at bounding box center [767, 339] width 306 height 29
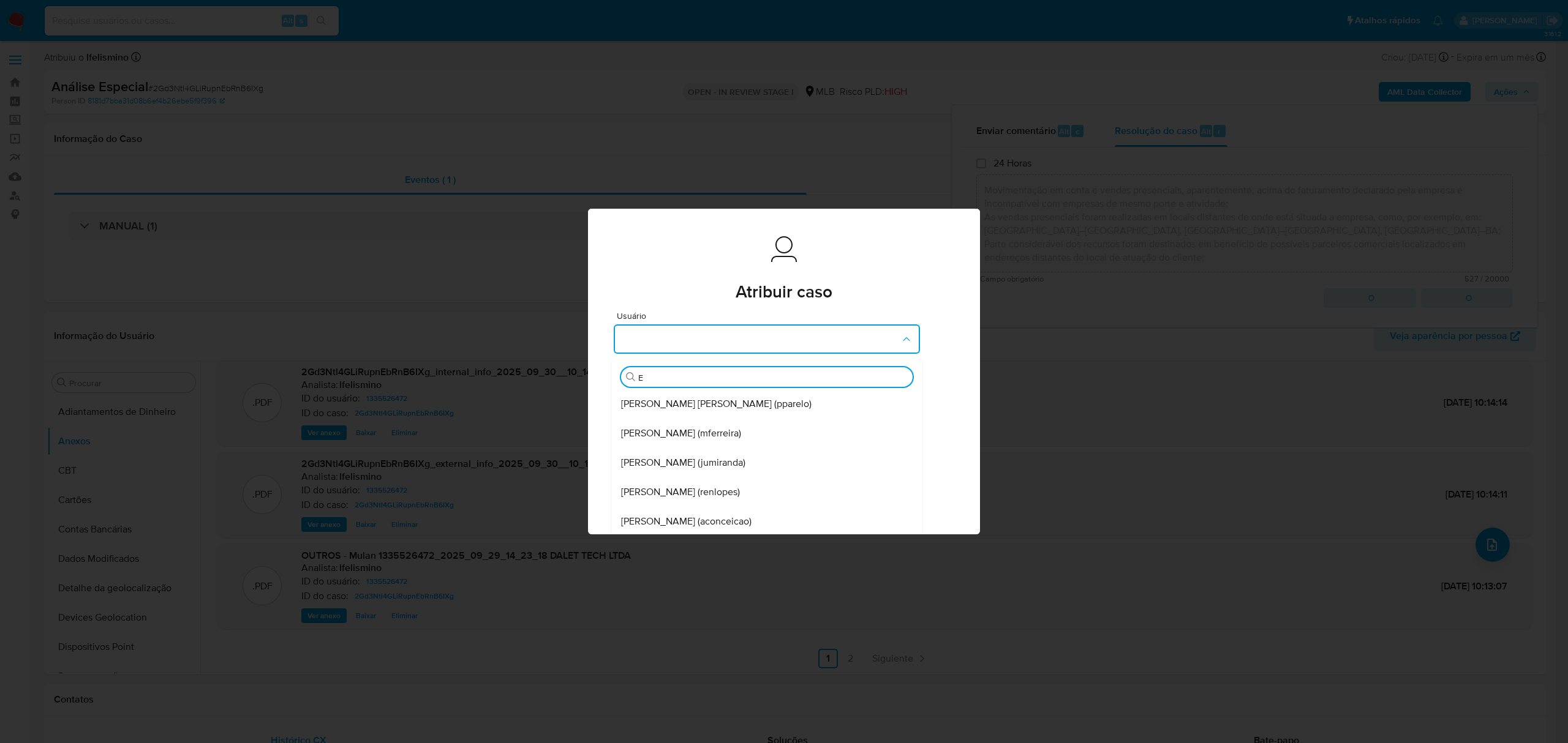
type input "ED"
click at [649, 398] on span "Eduardo Mendonca Dutra (edmendonca)" at bounding box center [690, 404] width 138 height 12
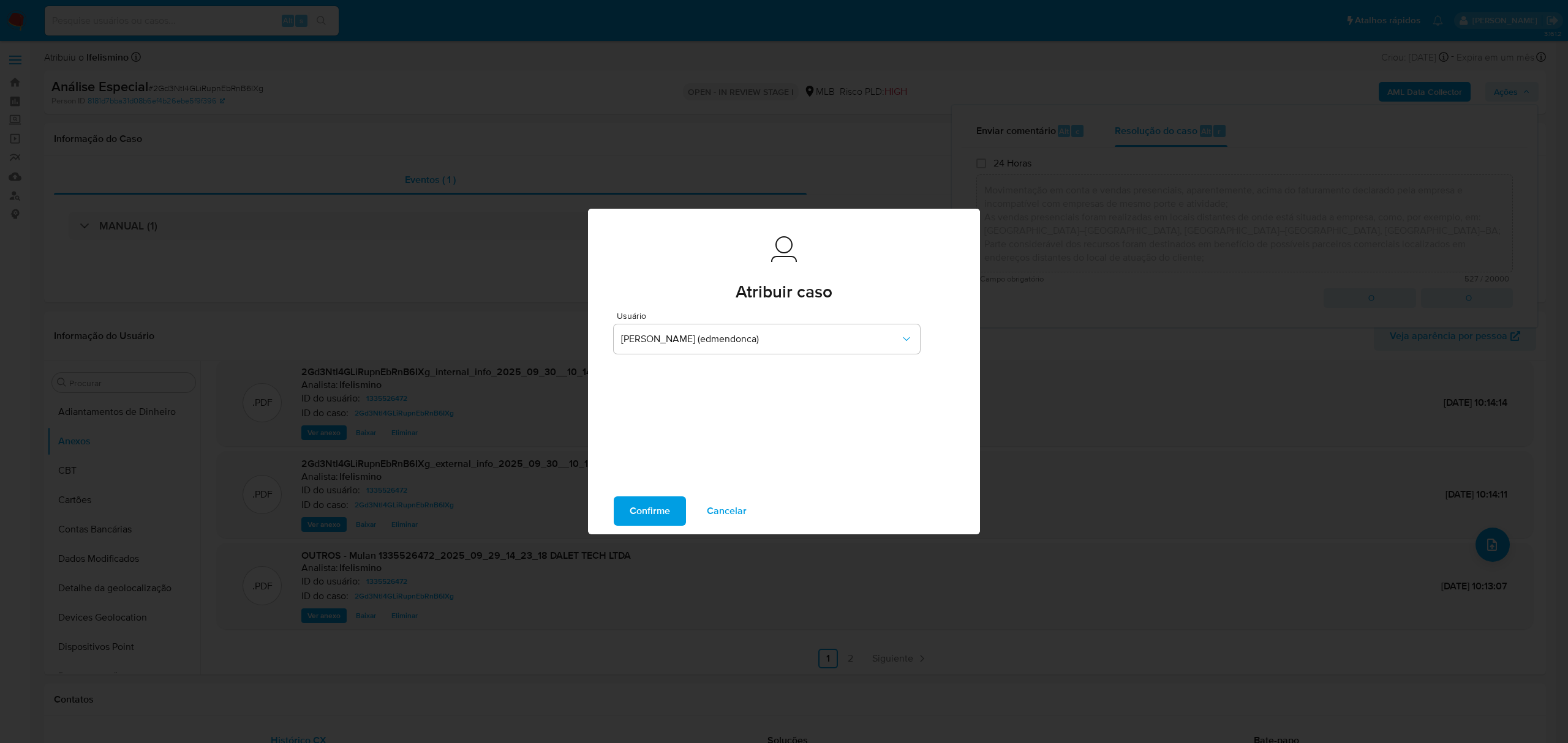
click at [645, 517] on span "Confirme" at bounding box center [649, 511] width 41 height 27
type textarea "Fatos relevantes concluídos pelo analista: Movimentação em conta e vendas prese…"
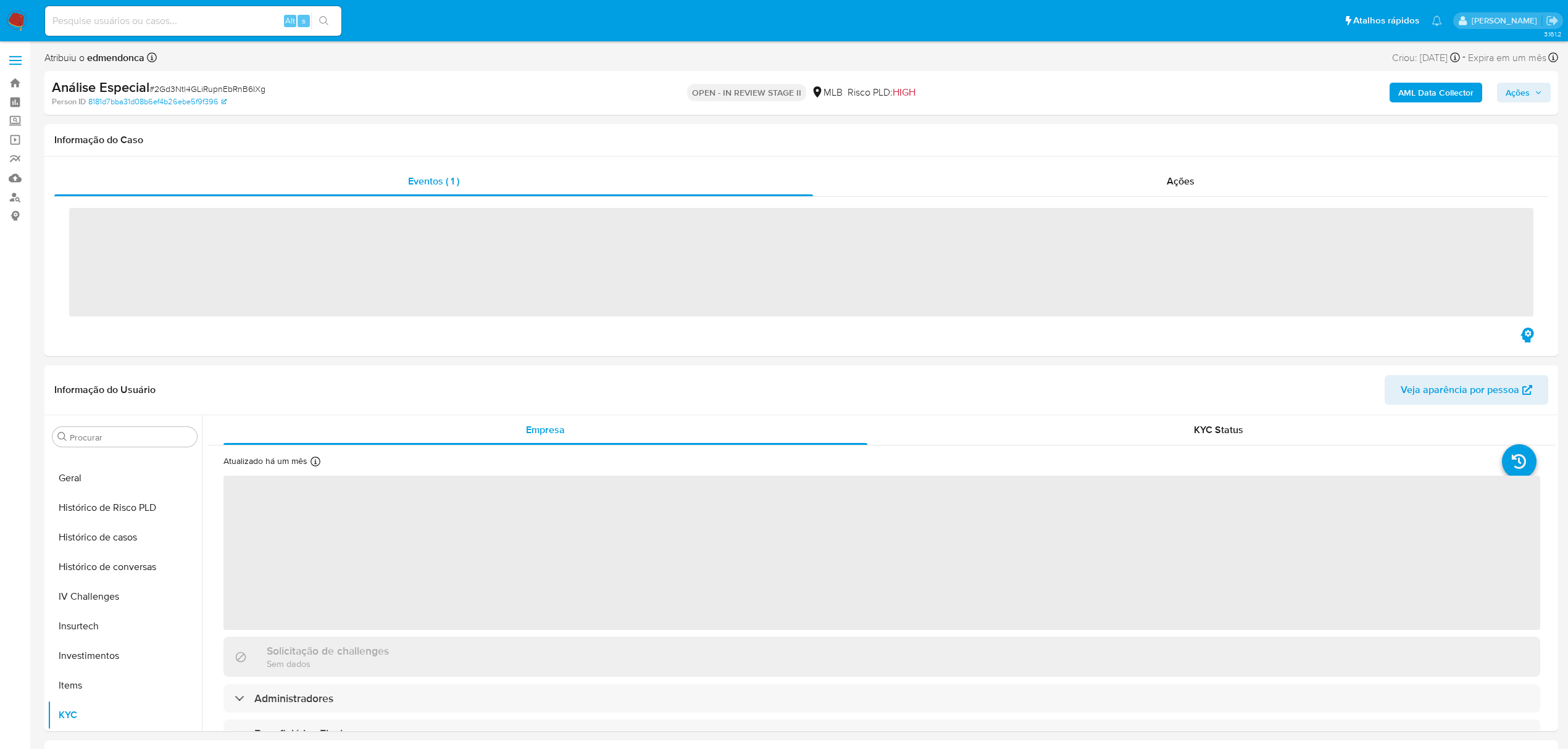
scroll to position [640, 0]
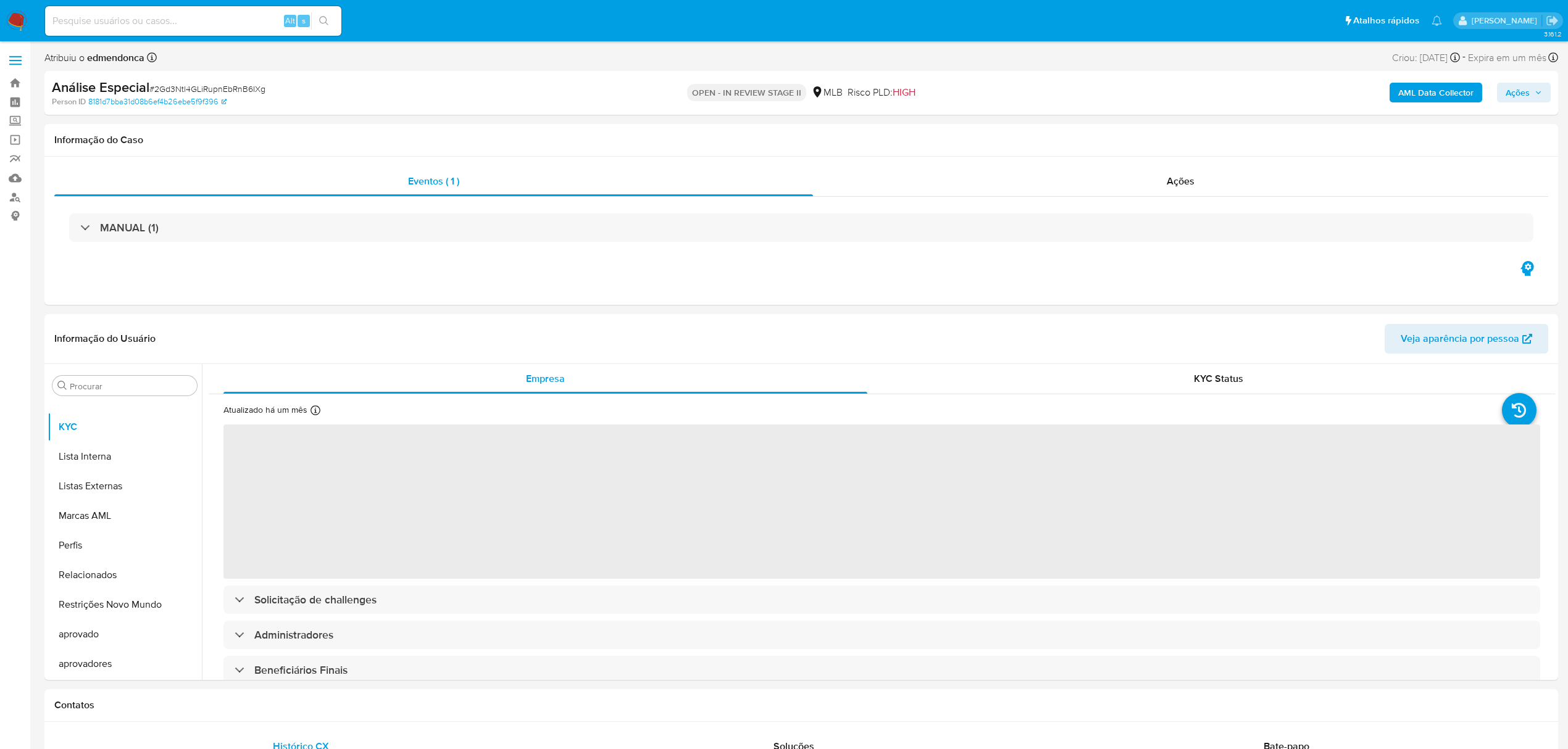
select select "10"
